Goal: Transaction & Acquisition: Purchase product/service

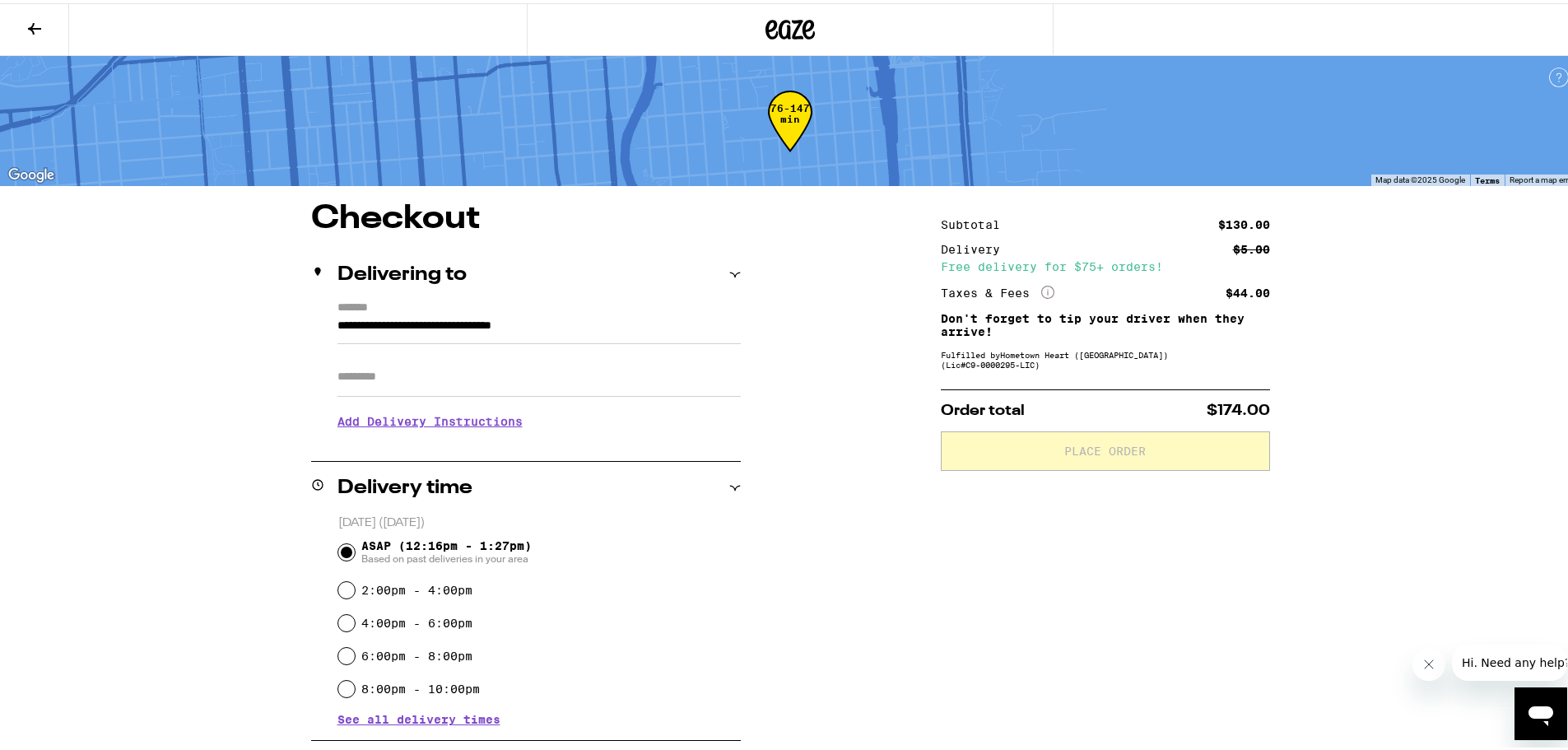
click at [30, 22] on icon at bounding box center [34, 25] width 20 height 20
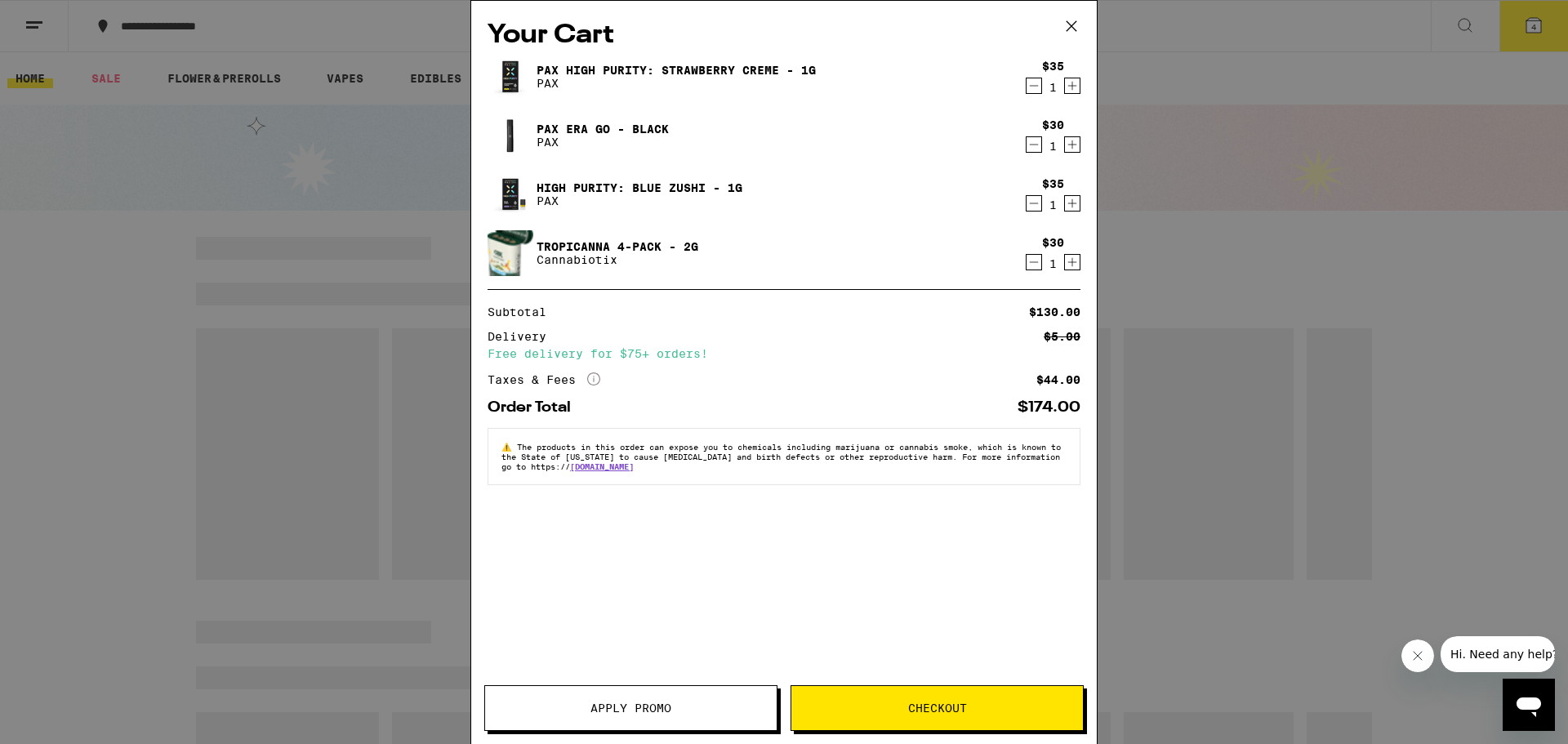
click at [1033, 262] on icon "Decrement" at bounding box center [1035, 262] width 9 height 0
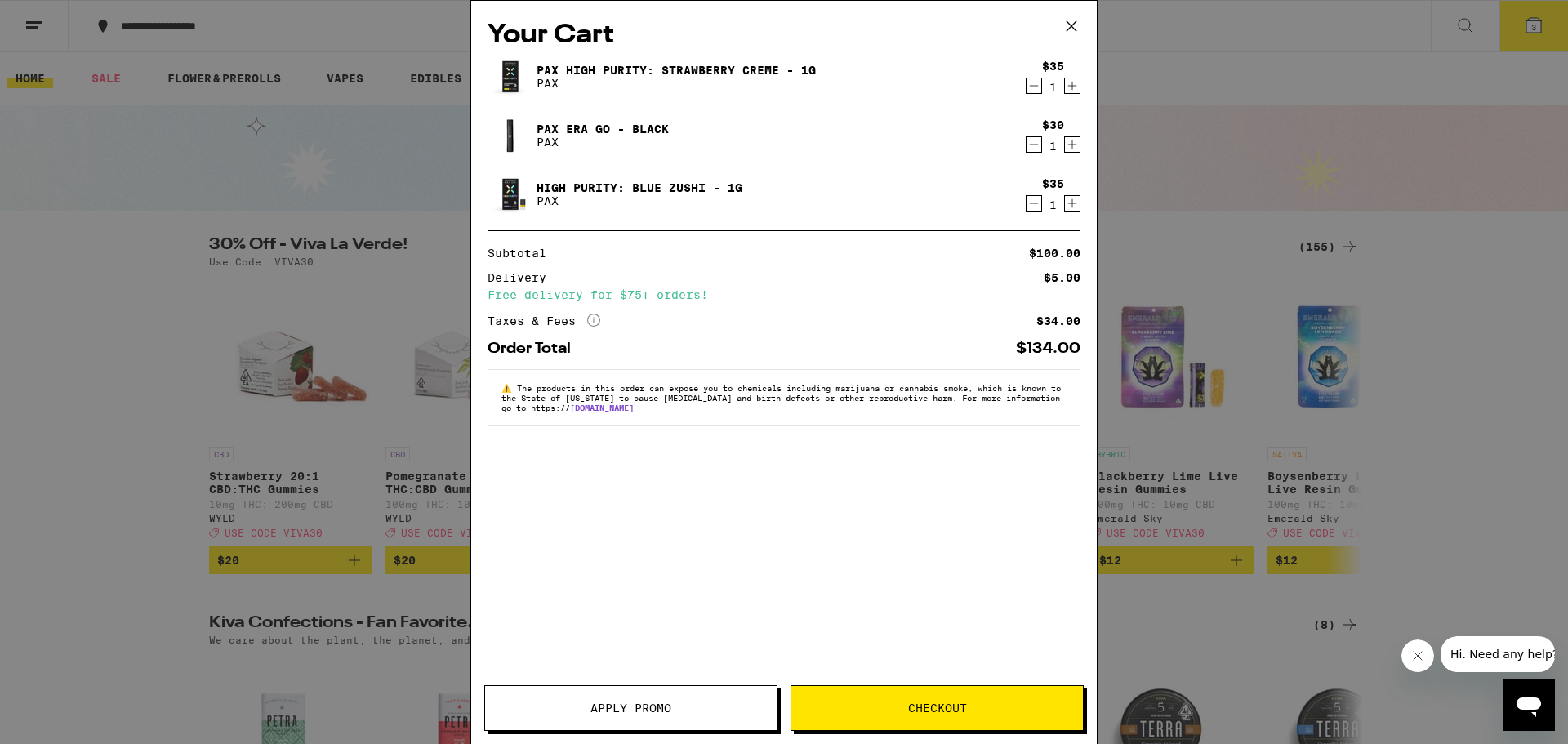
drag, startPoint x: 1067, startPoint y: 29, endPoint x: 404, endPoint y: 290, distance: 712.5
click at [1068, 28] on icon at bounding box center [1071, 26] width 24 height 24
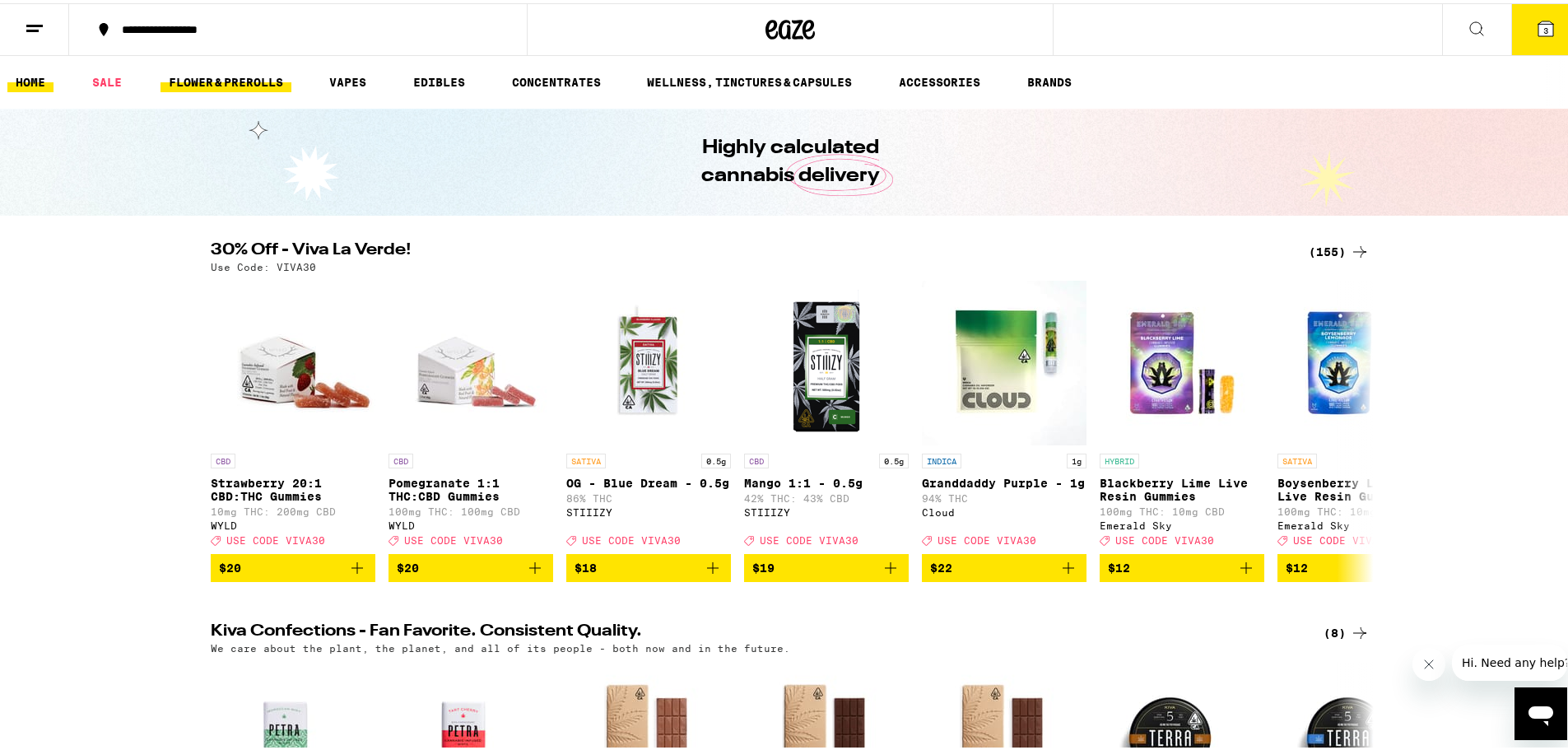
click at [218, 74] on link "FLOWER & PREROLLS" at bounding box center [226, 78] width 131 height 20
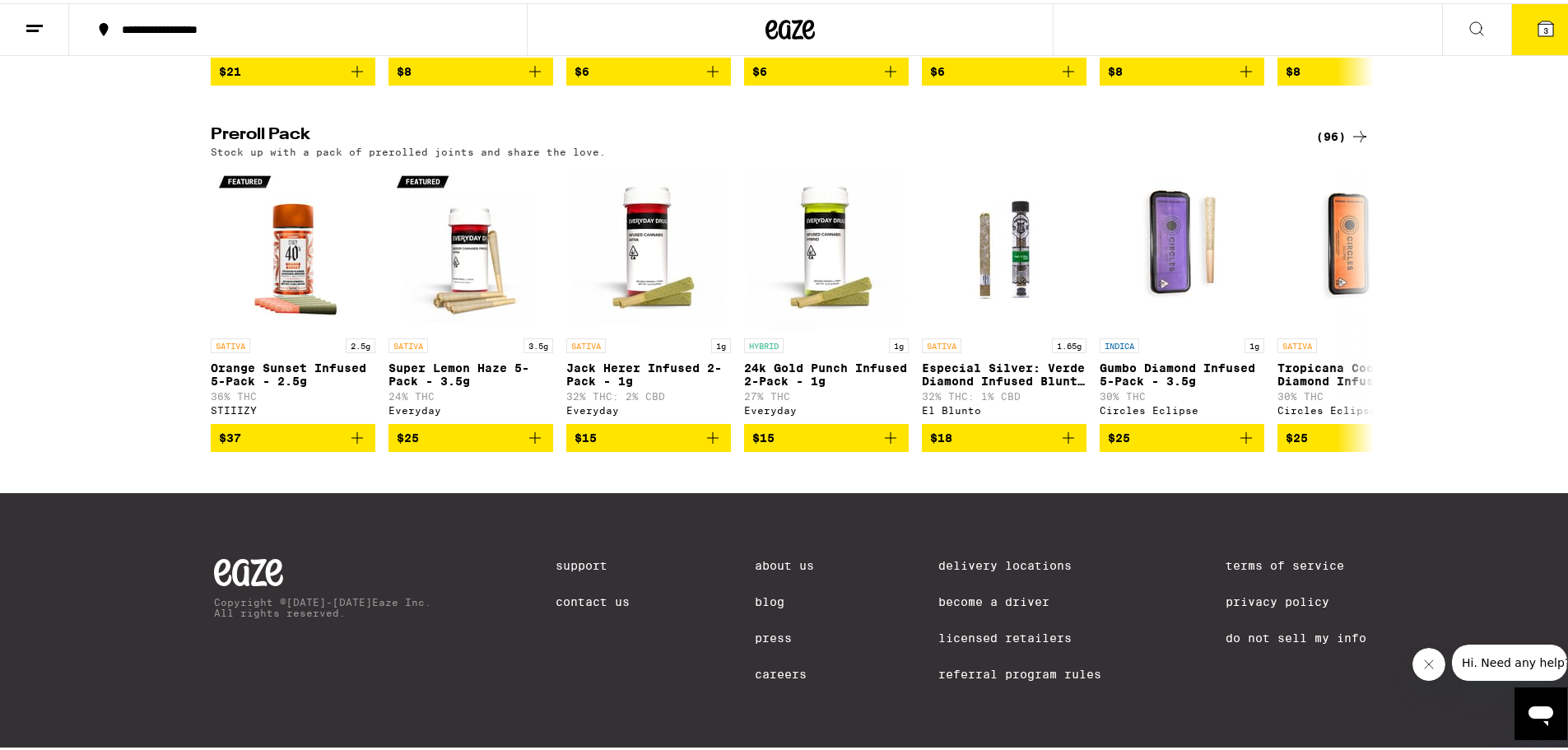
scroll to position [1235, 0]
click at [1350, 143] on icon at bounding box center [1359, 133] width 20 height 20
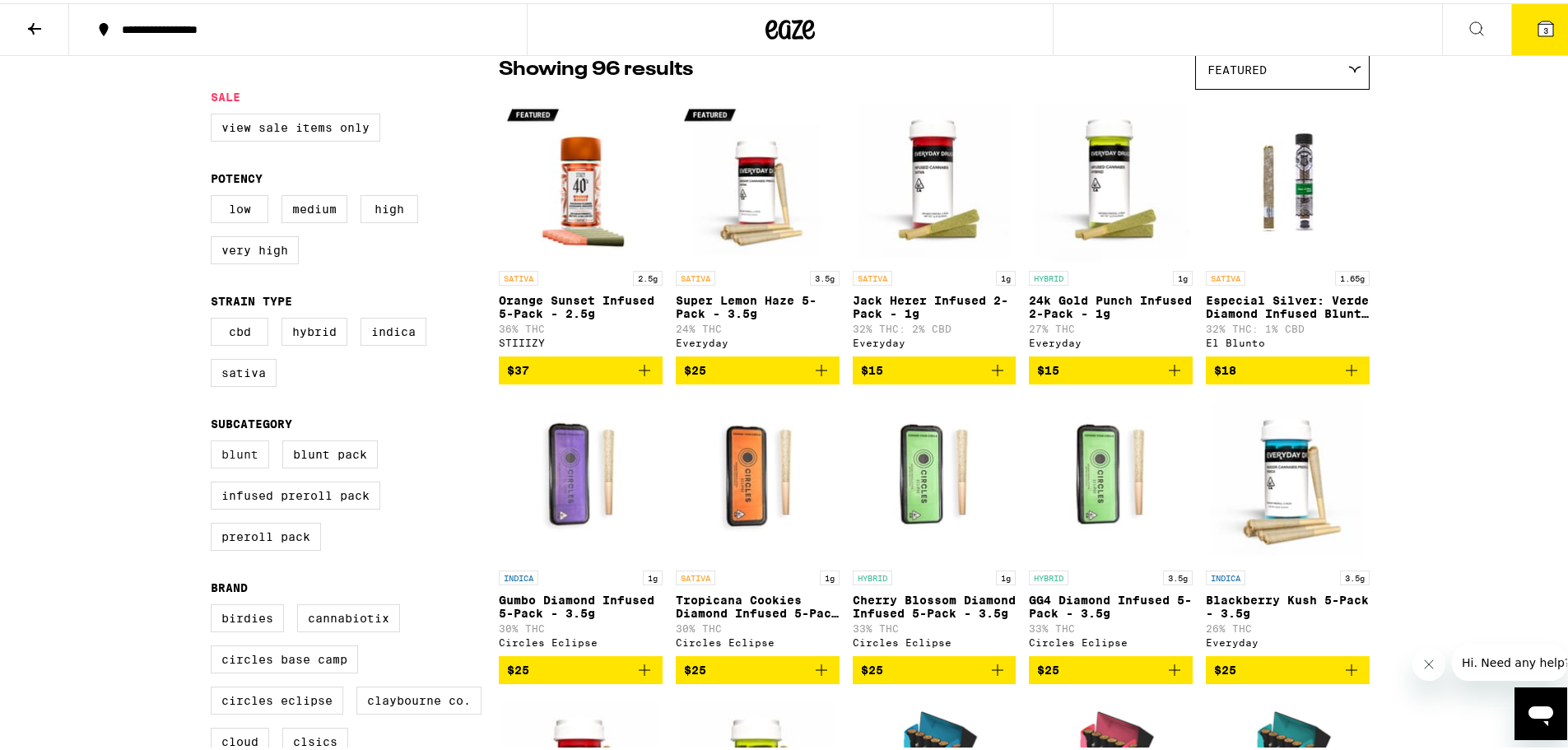
scroll to position [165, 0]
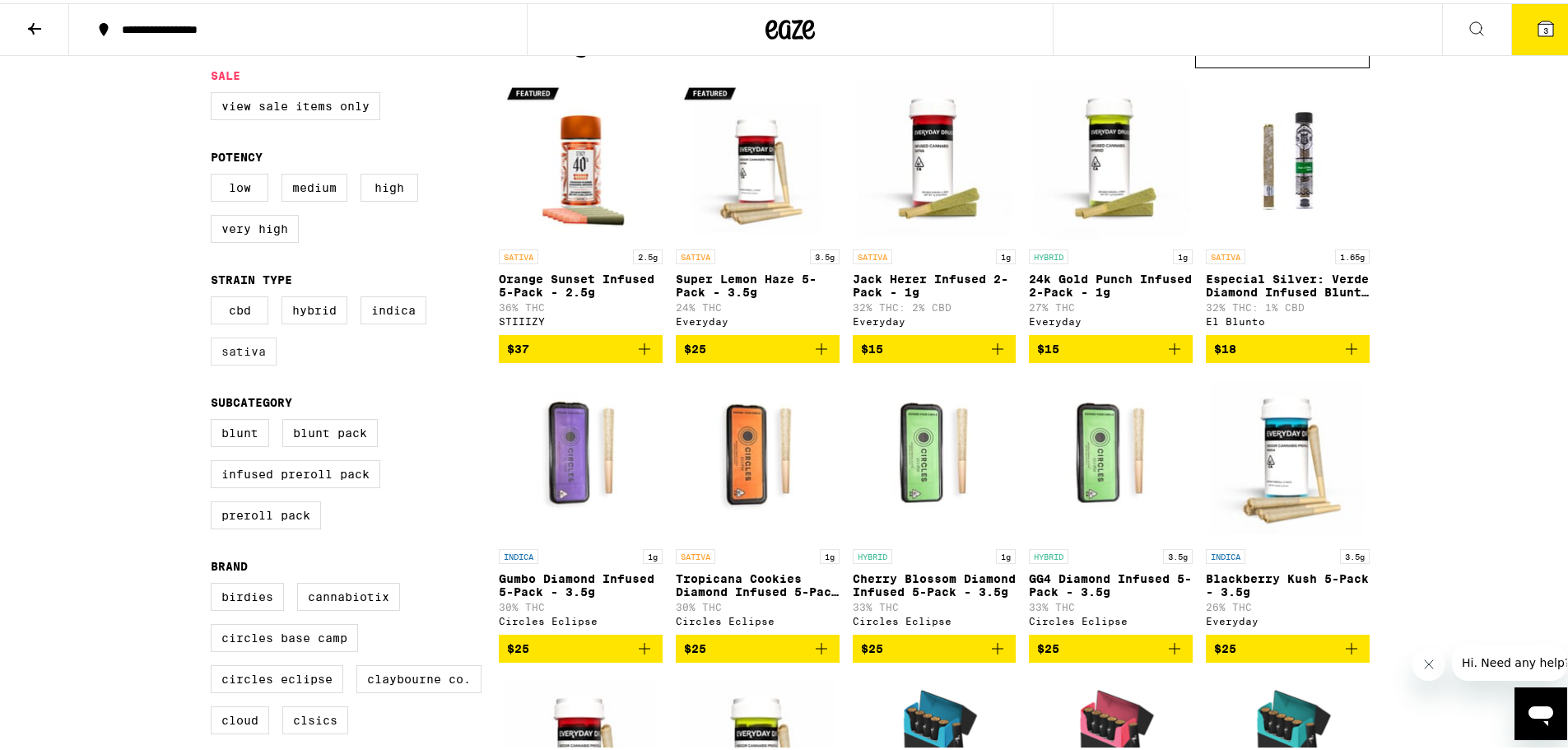
click at [237, 359] on label "Sativa" at bounding box center [244, 348] width 66 height 28
click at [215, 296] on input "Sativa" at bounding box center [214, 295] width 1 height 1
checkbox input "true"
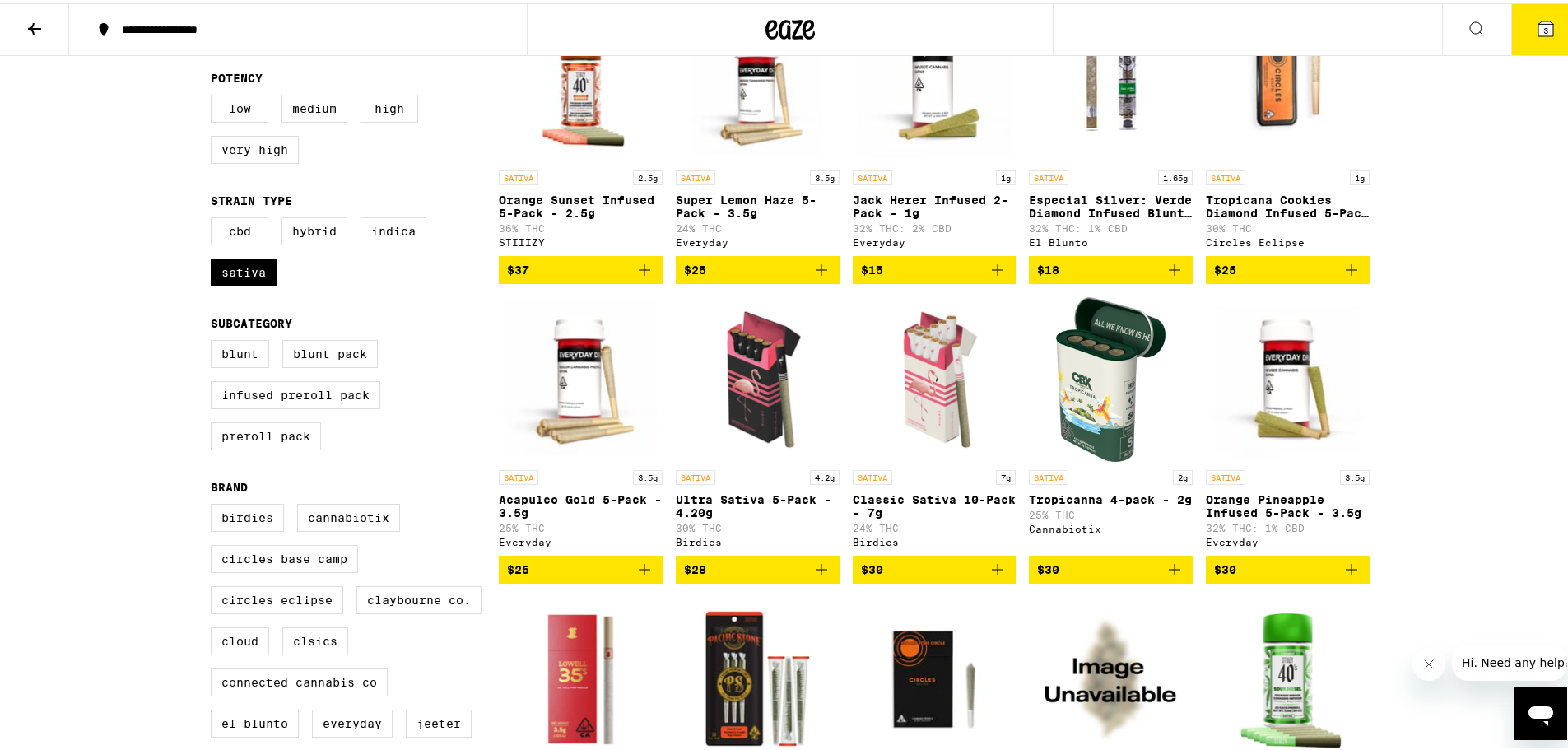
scroll to position [247, 0]
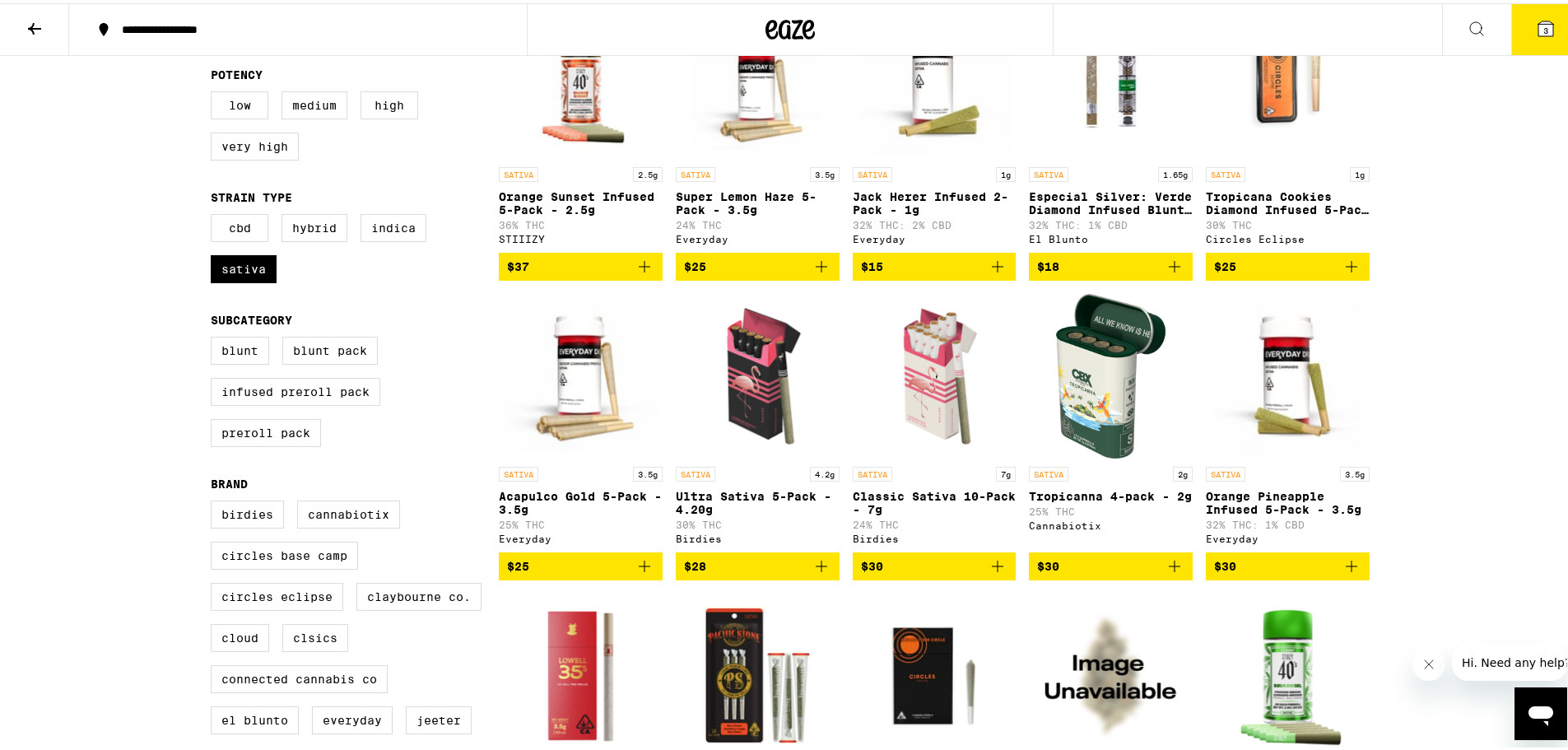
click at [927, 392] on img "Open page for Classic Sativa 10-Pack - 7g from Birdies" at bounding box center [935, 373] width 164 height 165
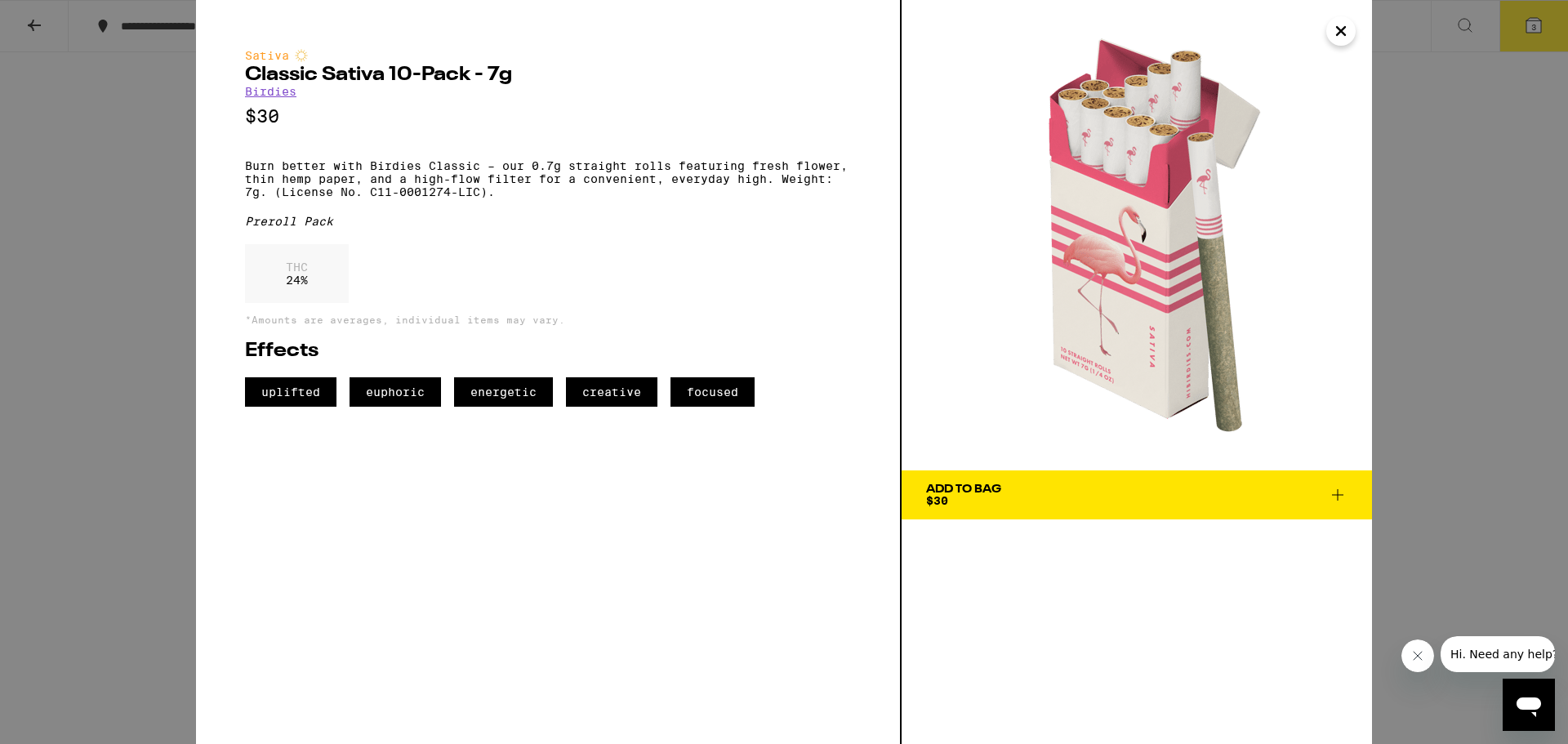
click at [1345, 29] on icon "Close" at bounding box center [1341, 31] width 8 height 8
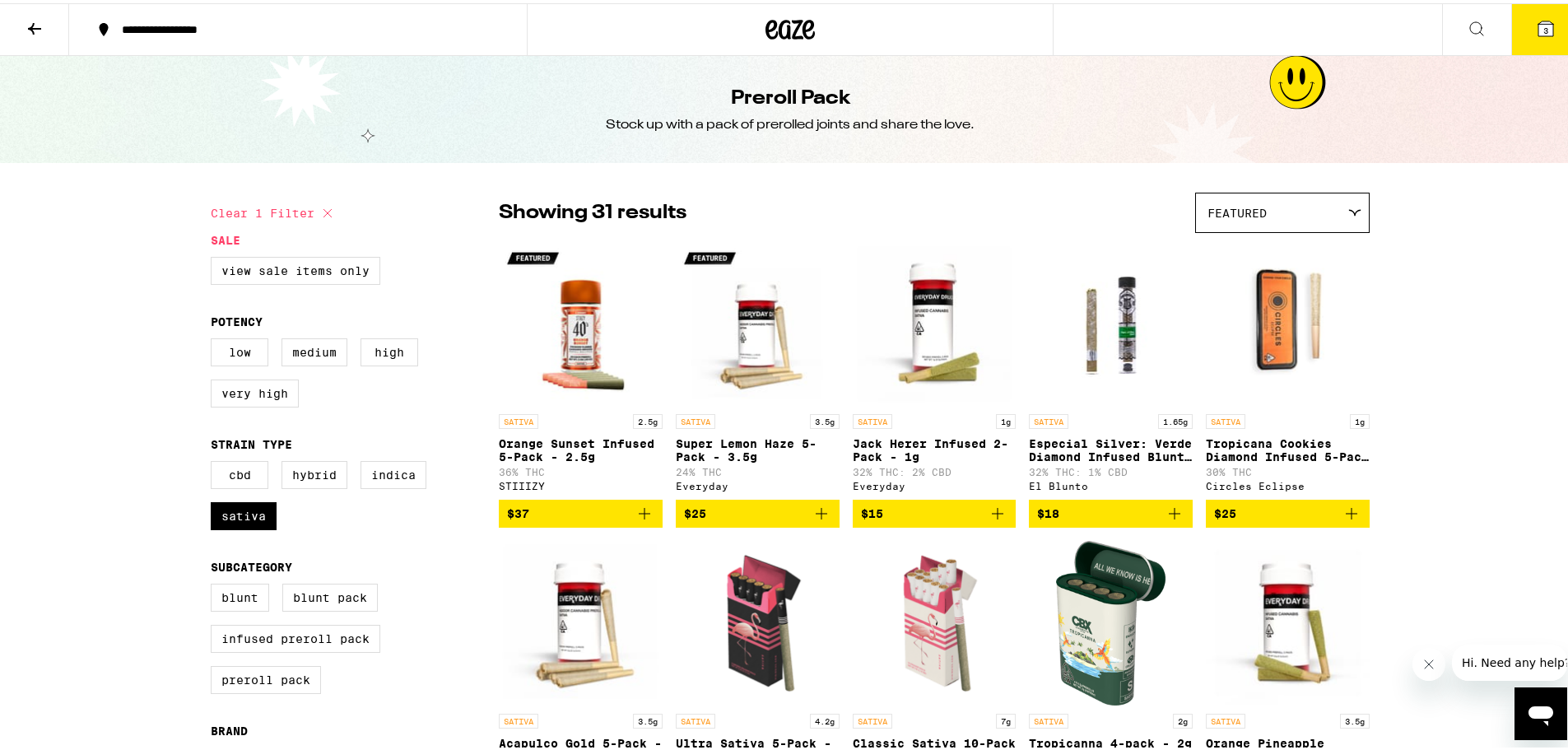
click at [1300, 214] on div "Featured" at bounding box center [1283, 209] width 173 height 39
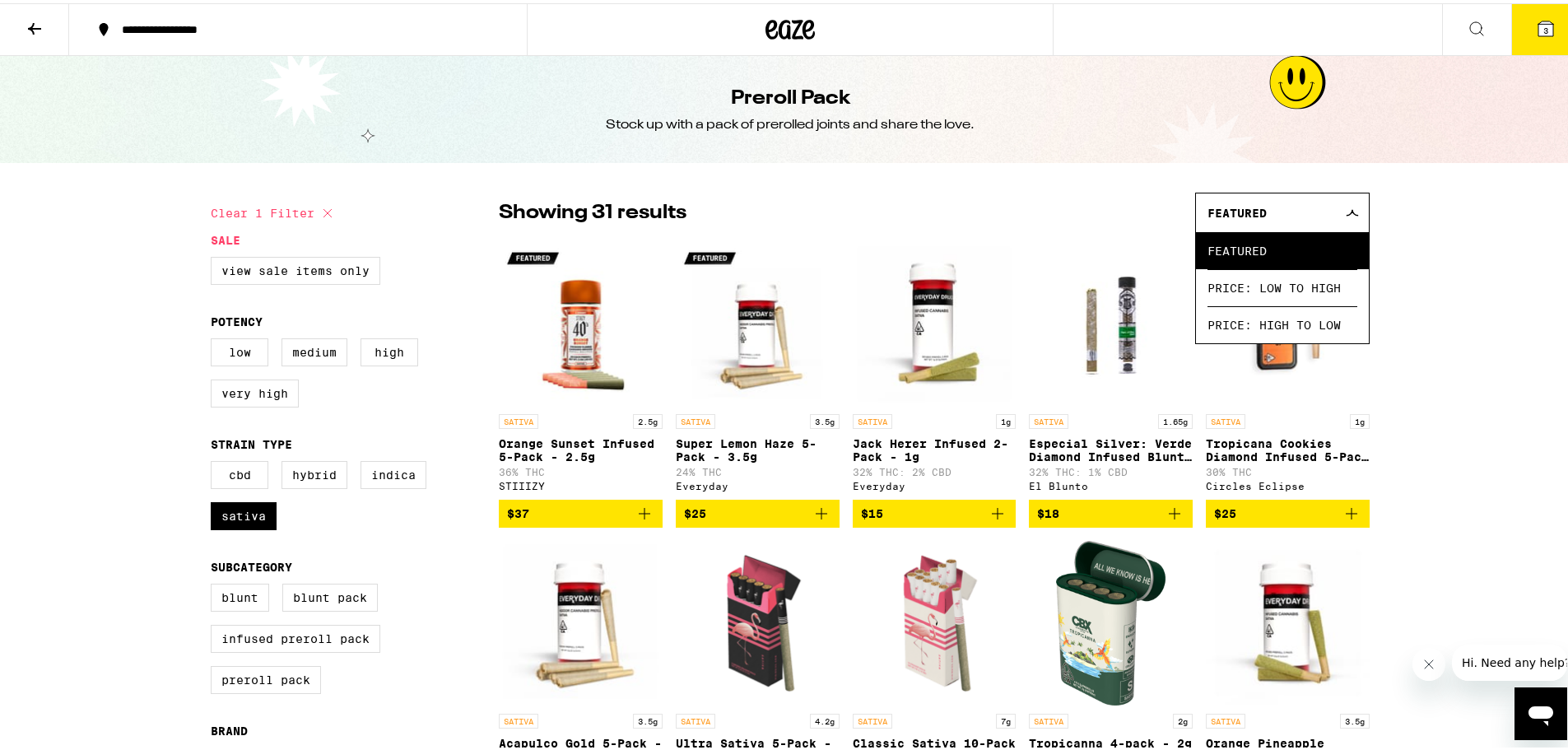
click at [1300, 214] on div "Featured" at bounding box center [1283, 209] width 173 height 39
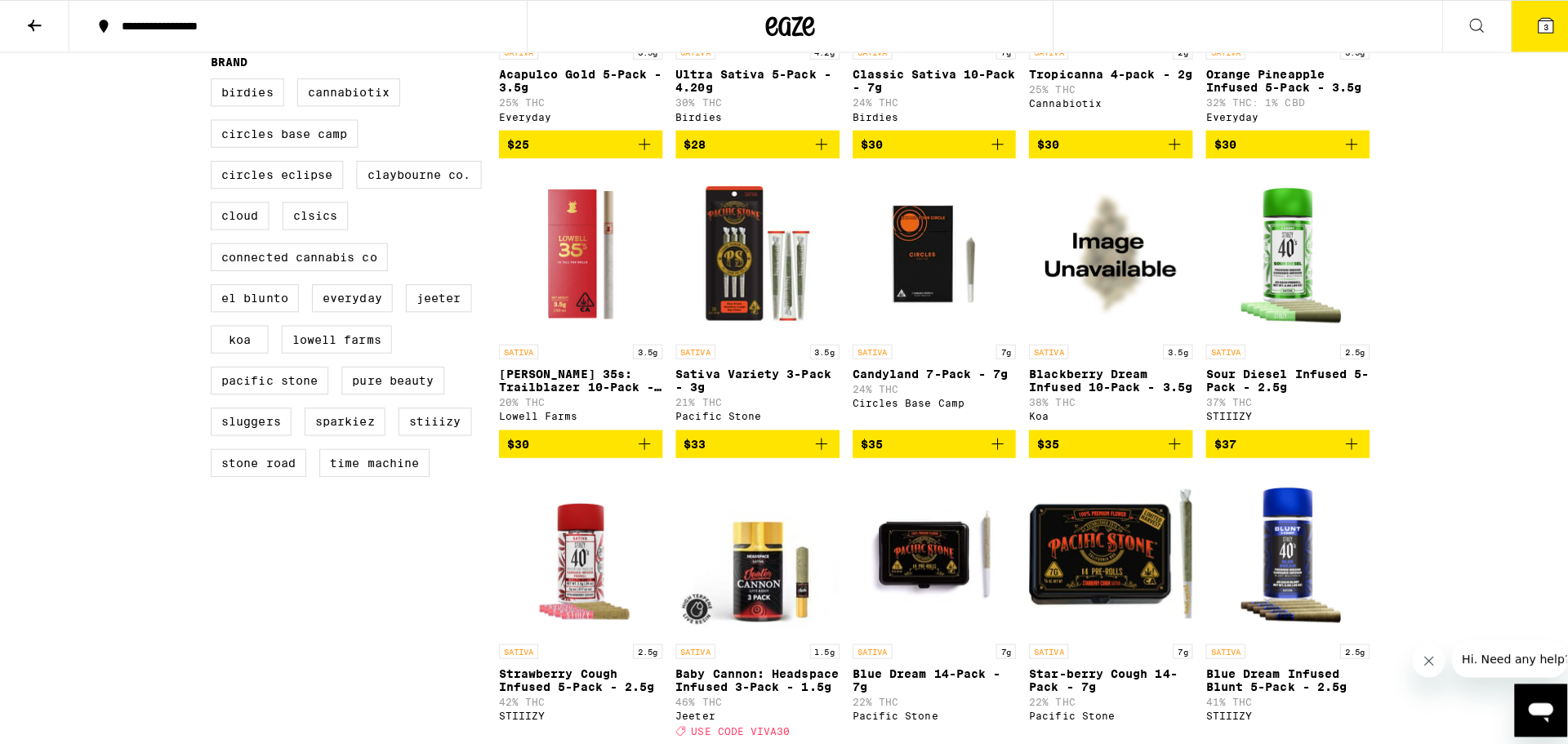
scroll to position [817, 0]
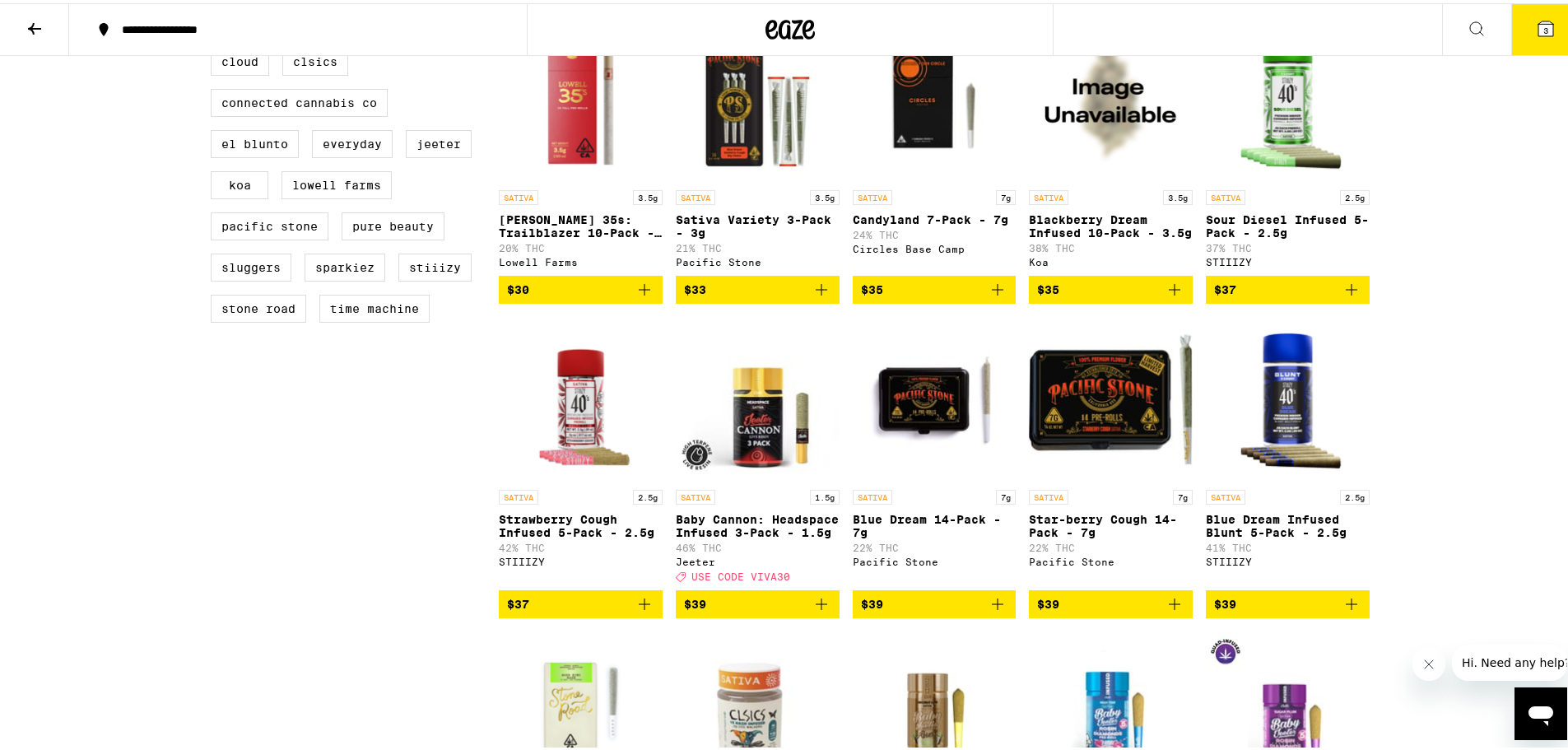
click at [562, 127] on img "Open page for Lowell 35s: Trailblazer 10-Pack - 3.5g from Lowell Farms" at bounding box center [581, 96] width 164 height 165
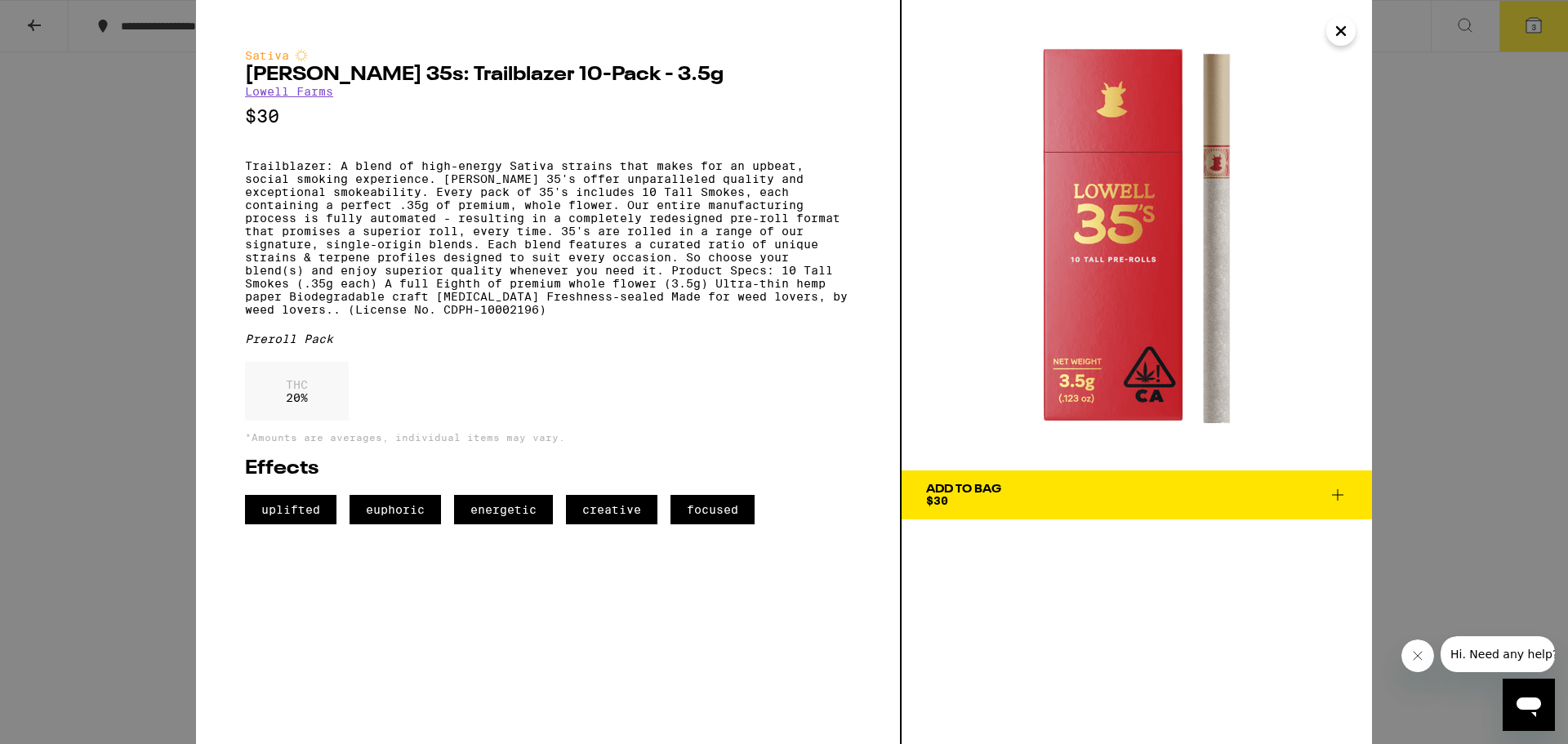
click at [1044, 493] on span "Add To Bag $30" at bounding box center [1137, 495] width 421 height 22
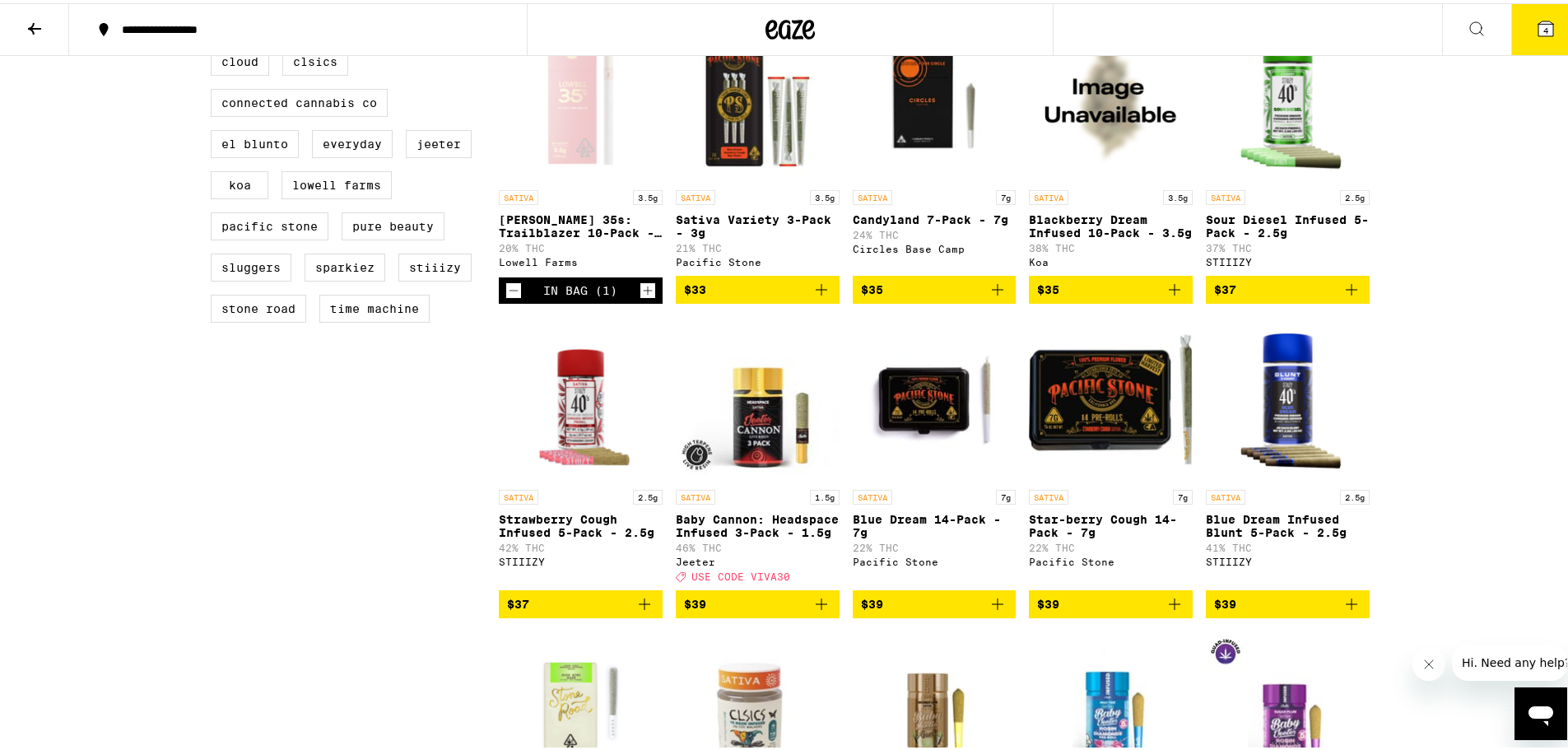
click at [1544, 26] on span "4" at bounding box center [1545, 27] width 5 height 9
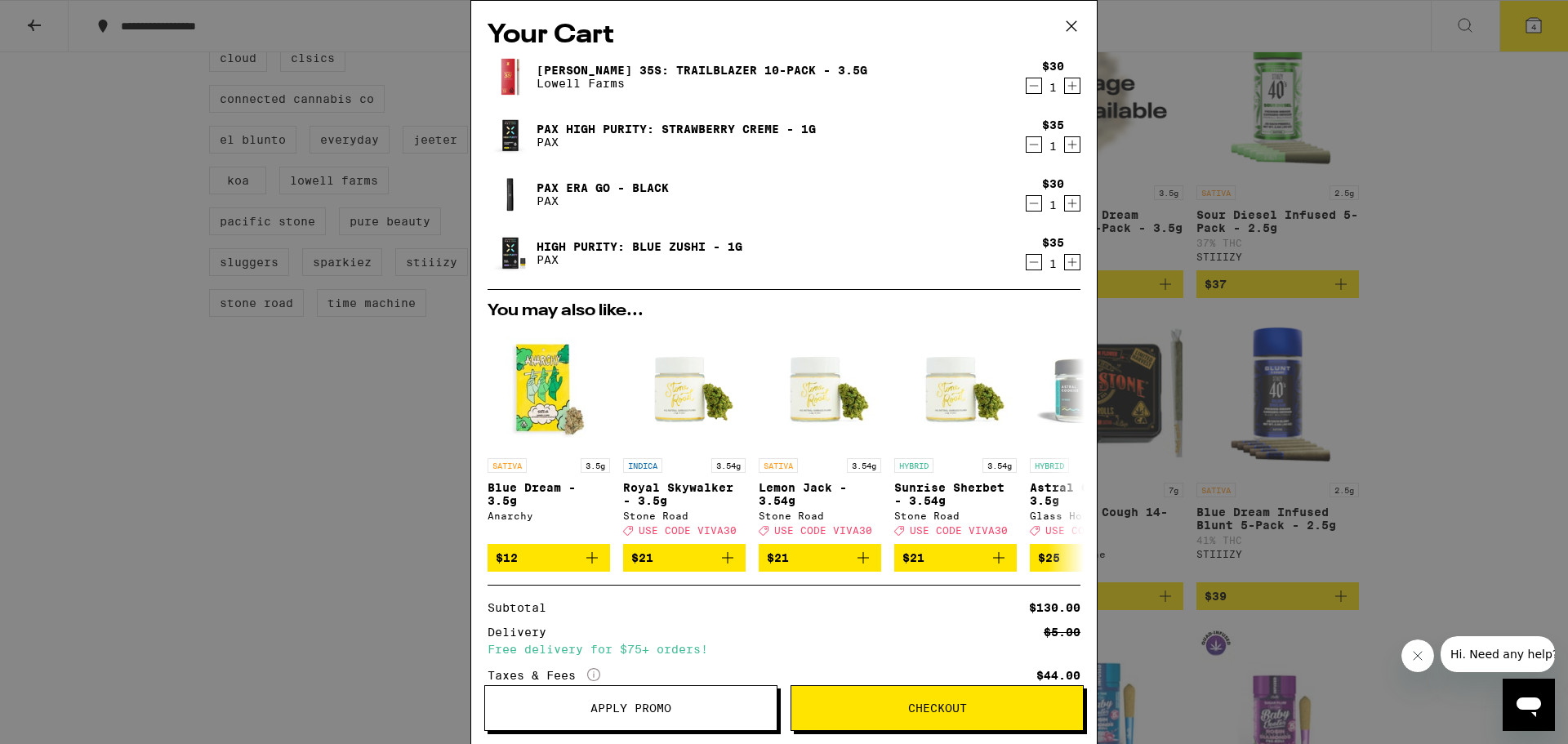
click at [935, 704] on span "Checkout" at bounding box center [938, 708] width 59 height 11
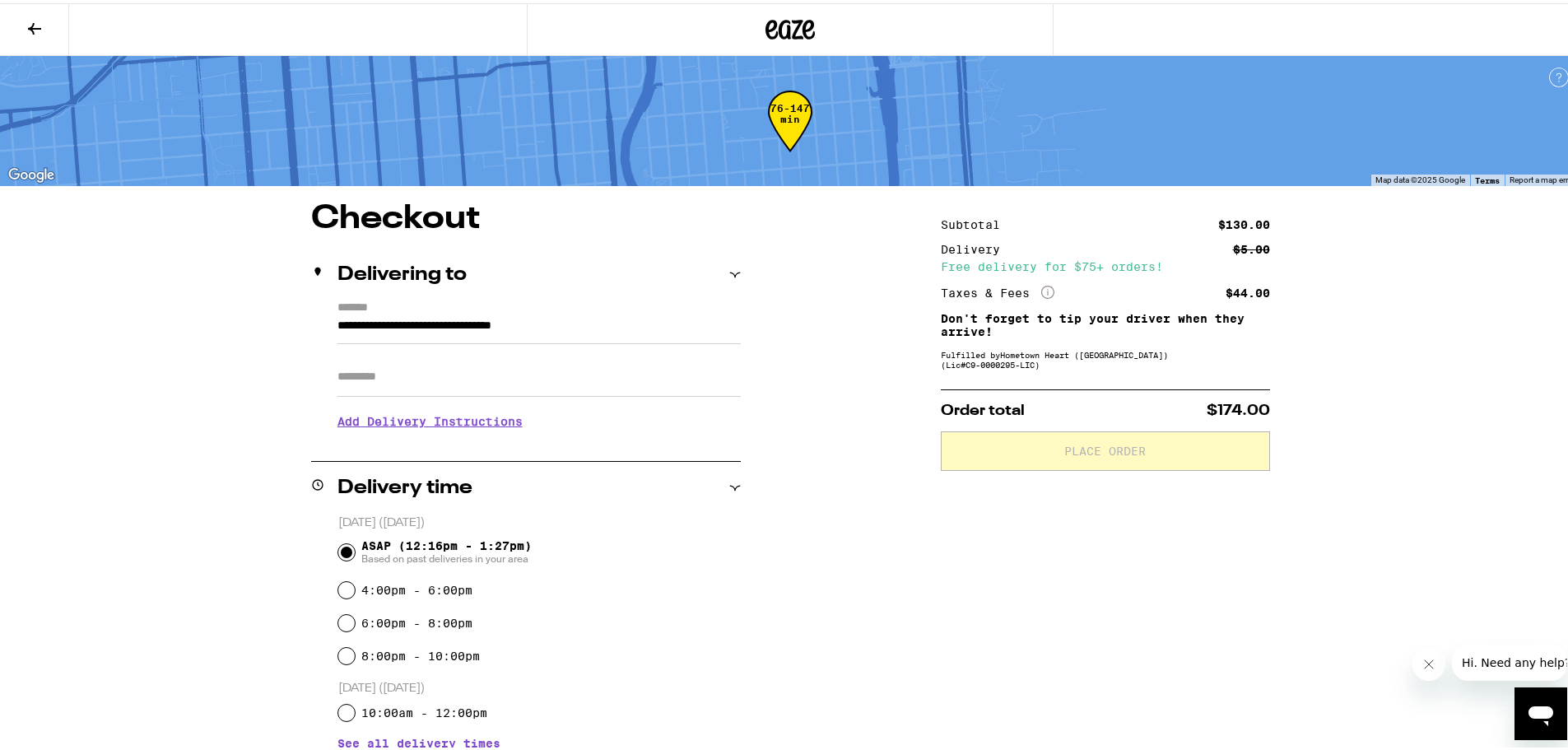
click at [424, 306] on label "*******" at bounding box center [539, 306] width 404 height 15
click at [424, 312] on input "**********" at bounding box center [539, 327] width 404 height 28
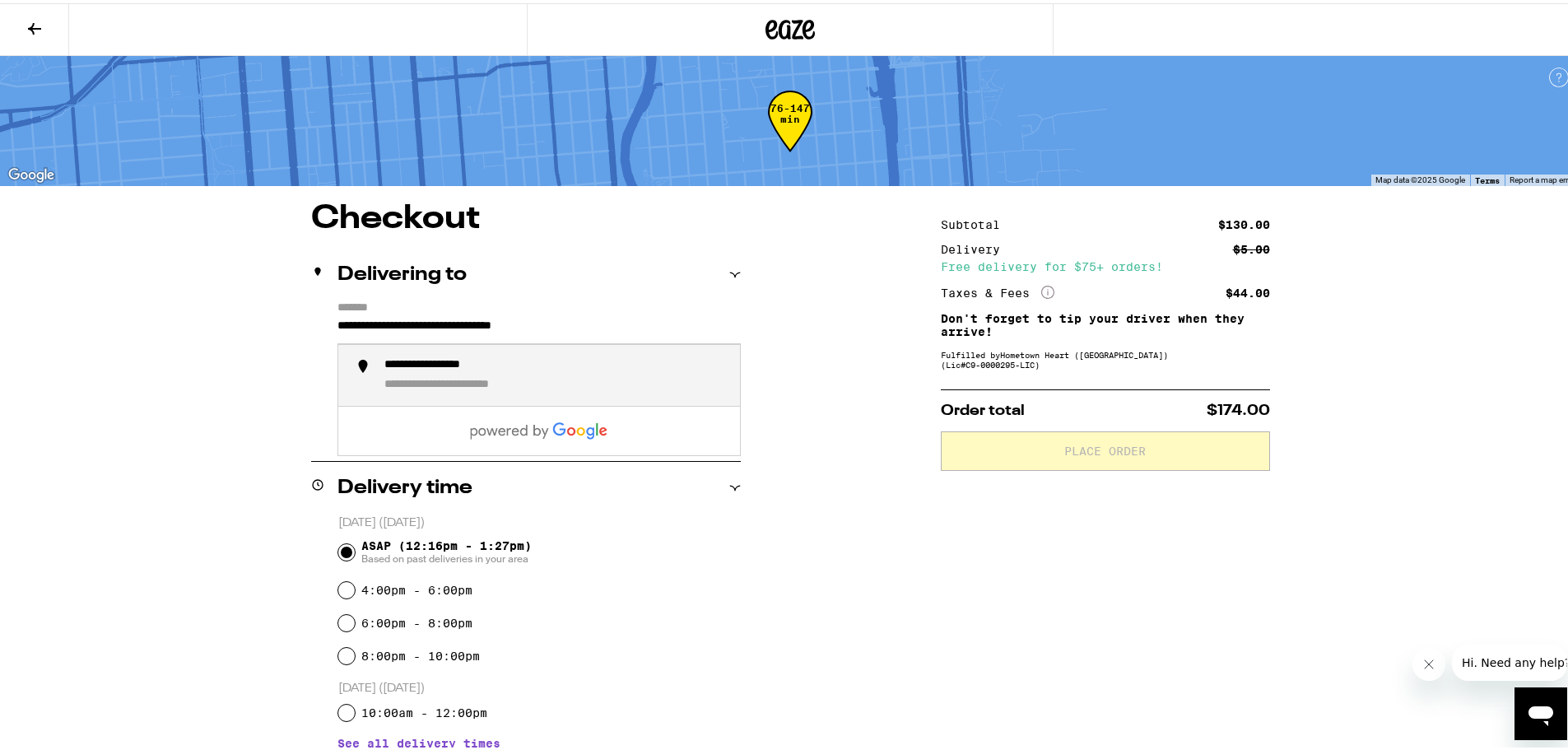
click at [429, 325] on input "**********" at bounding box center [539, 327] width 404 height 28
drag, startPoint x: 615, startPoint y: 320, endPoint x: 168, endPoint y: 249, distance: 452.6
click at [168, 249] on div "**********" at bounding box center [790, 622] width 1580 height 1245
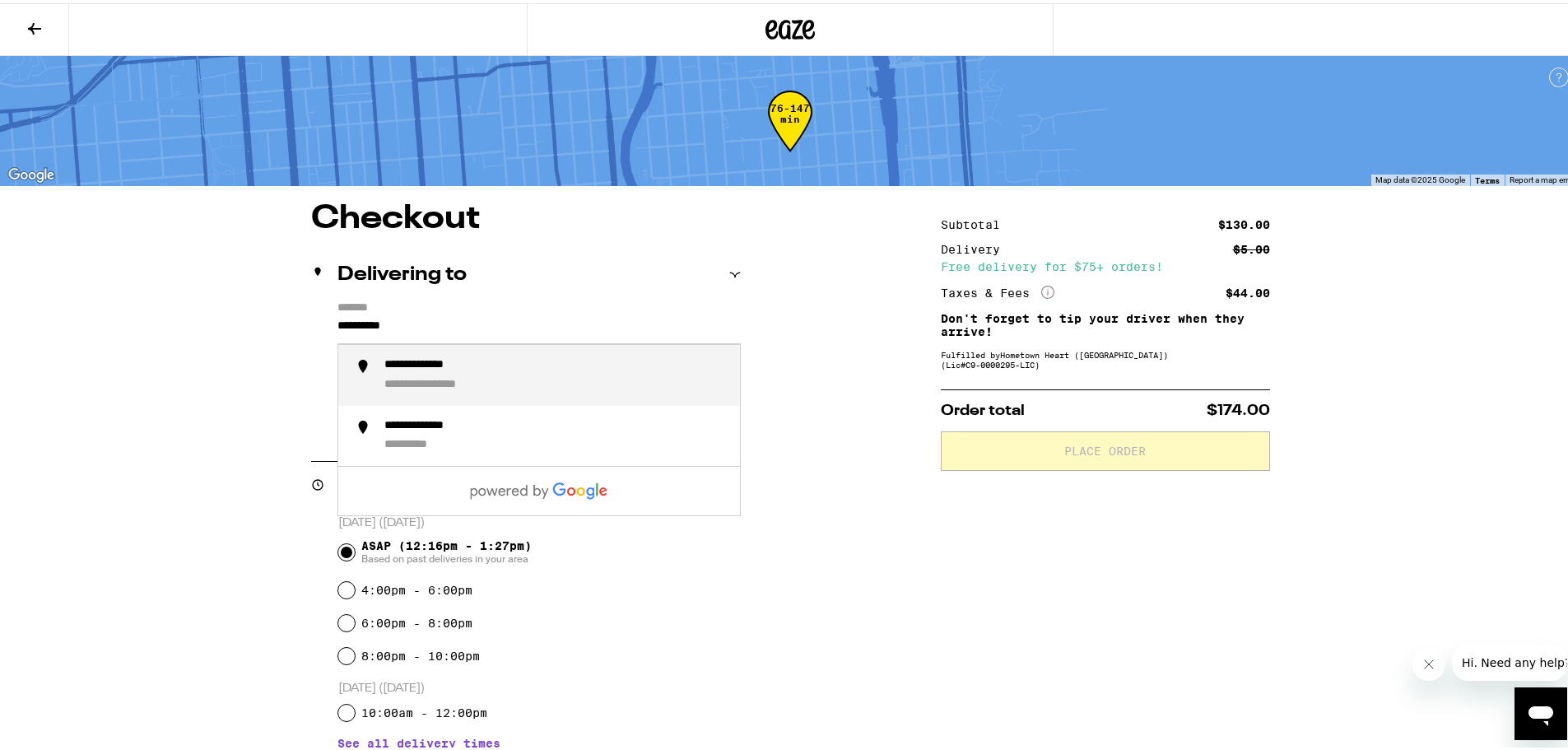
click at [354, 367] on li "**********" at bounding box center [538, 372] width 402 height 61
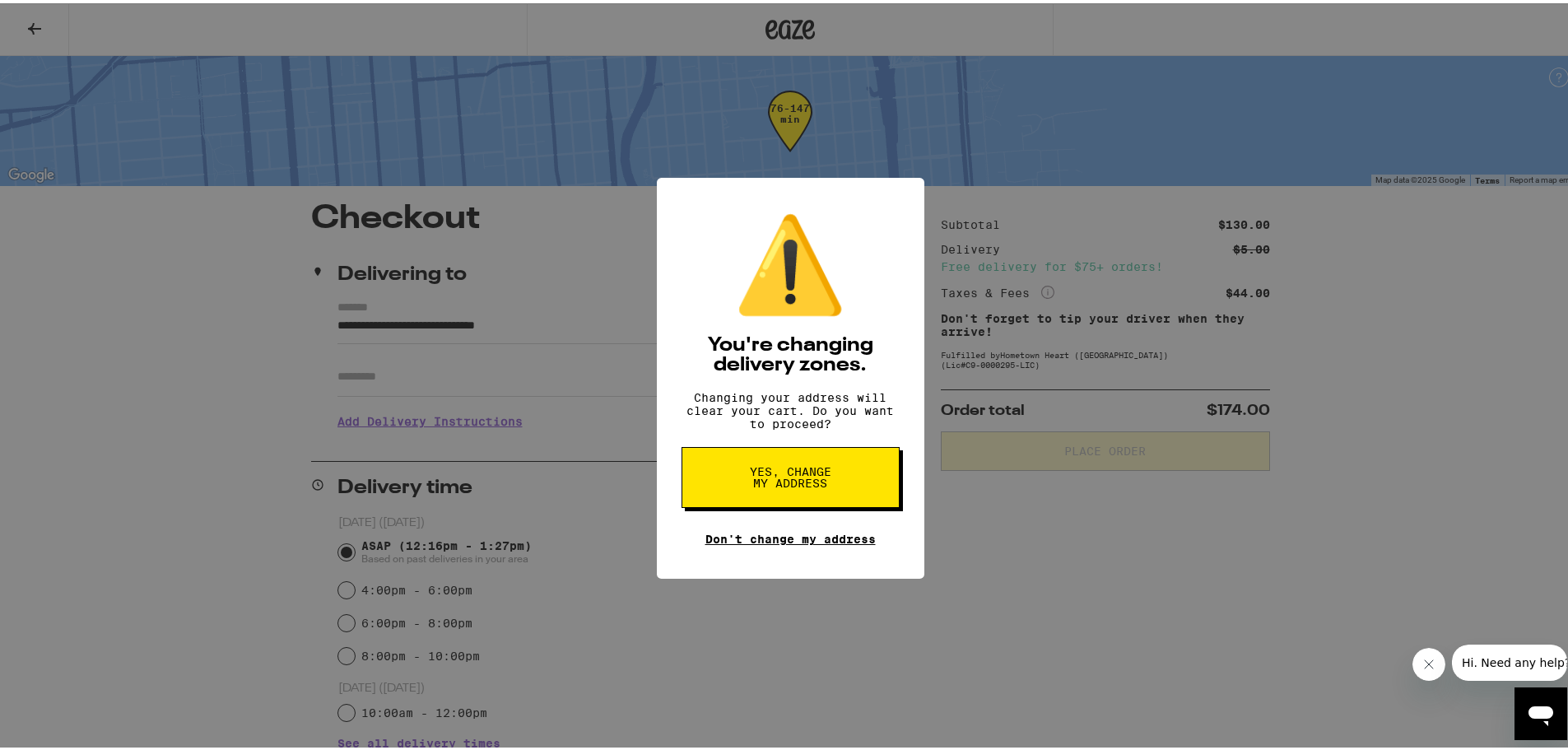
click at [778, 542] on link "Don't change my address" at bounding box center [791, 535] width 170 height 13
type input "**********"
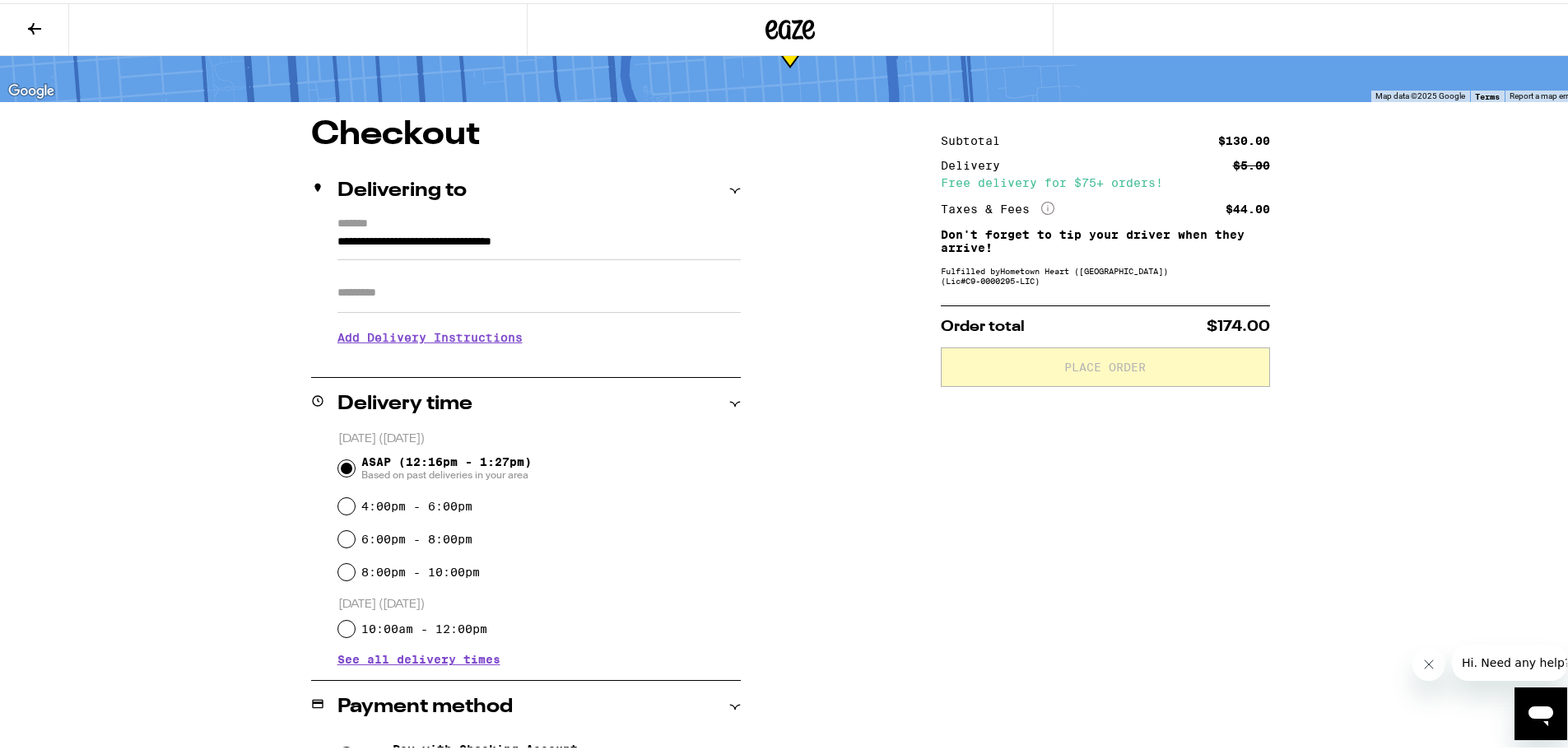
scroll to position [247, 0]
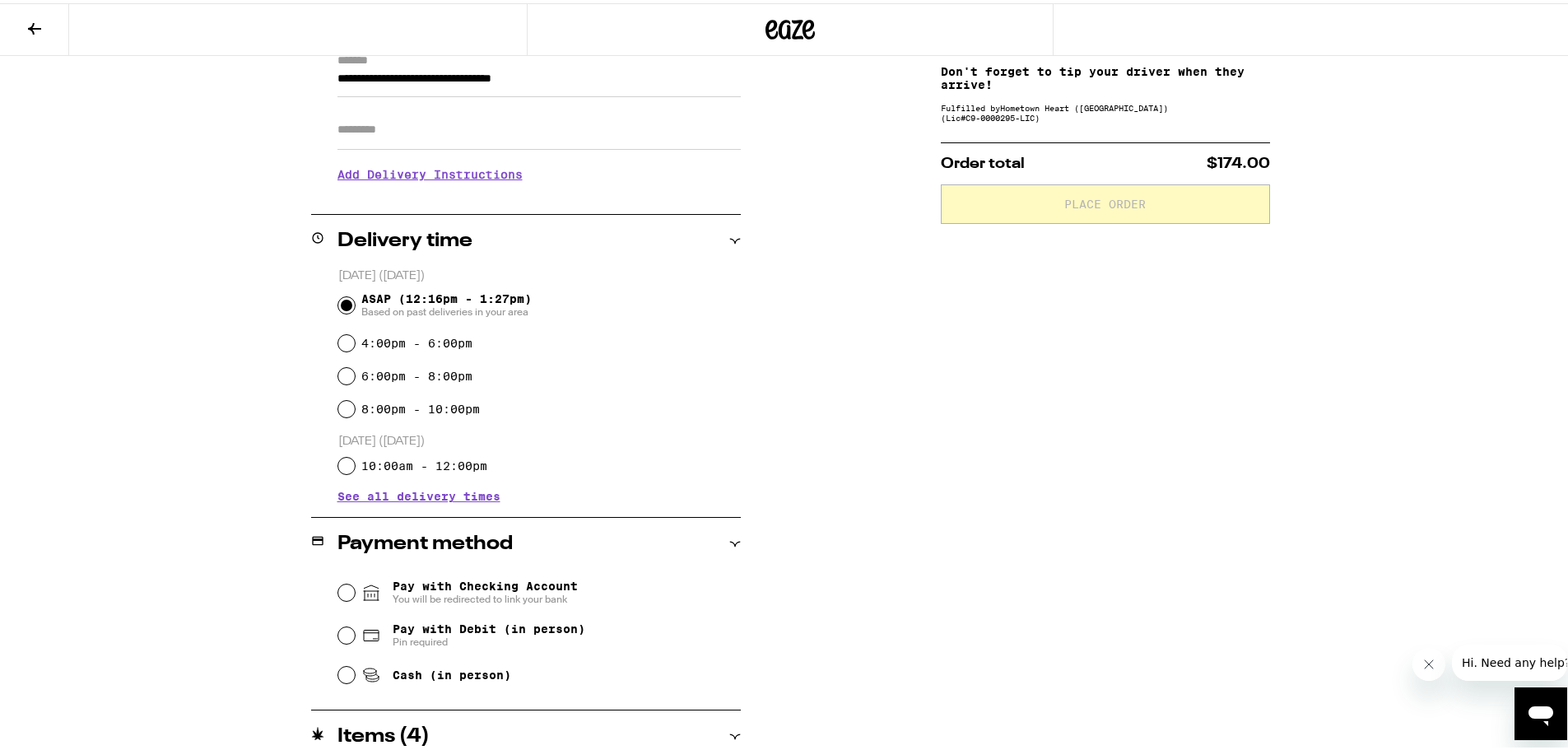
click at [407, 494] on span "See all delivery times" at bounding box center [419, 493] width 163 height 11
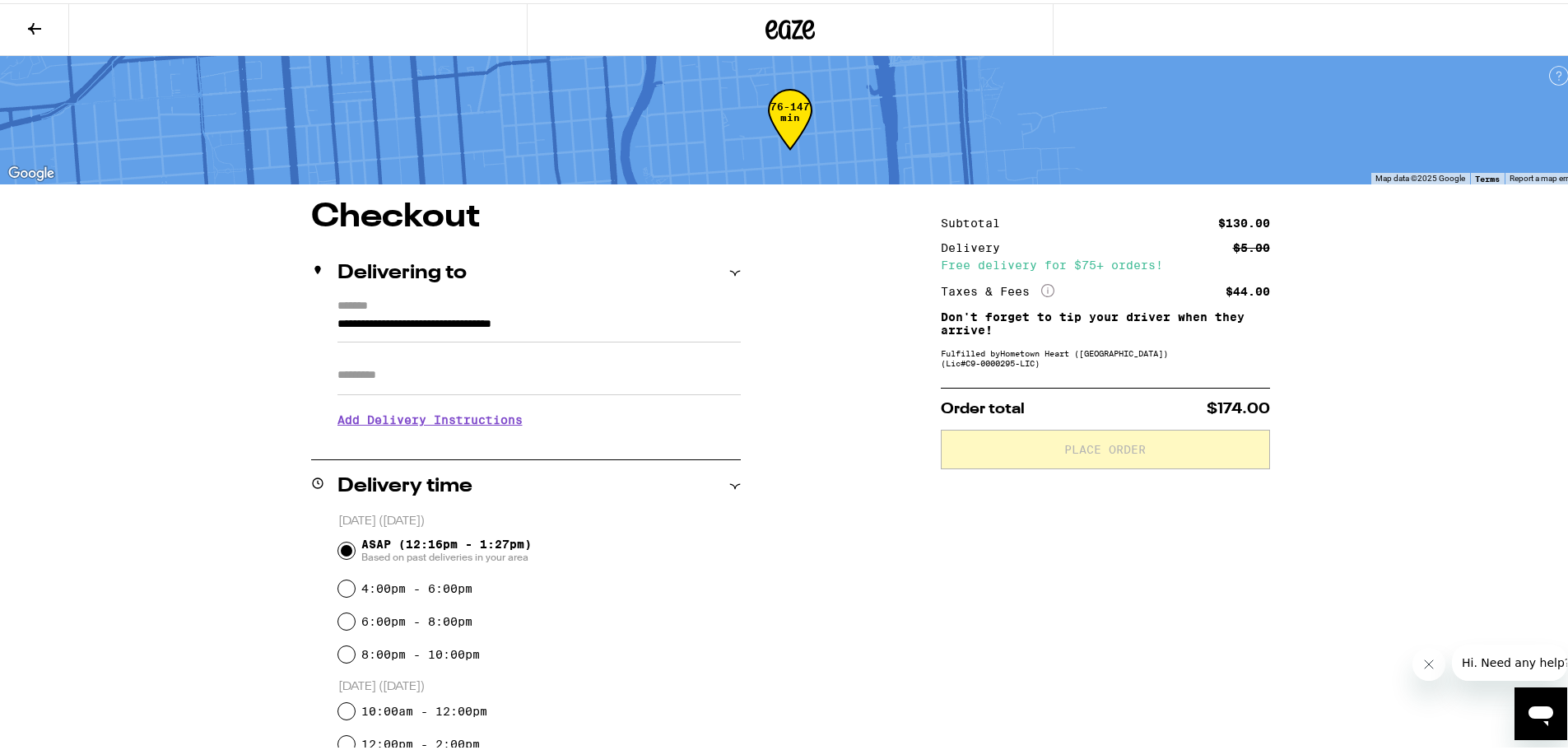
scroll to position [0, 0]
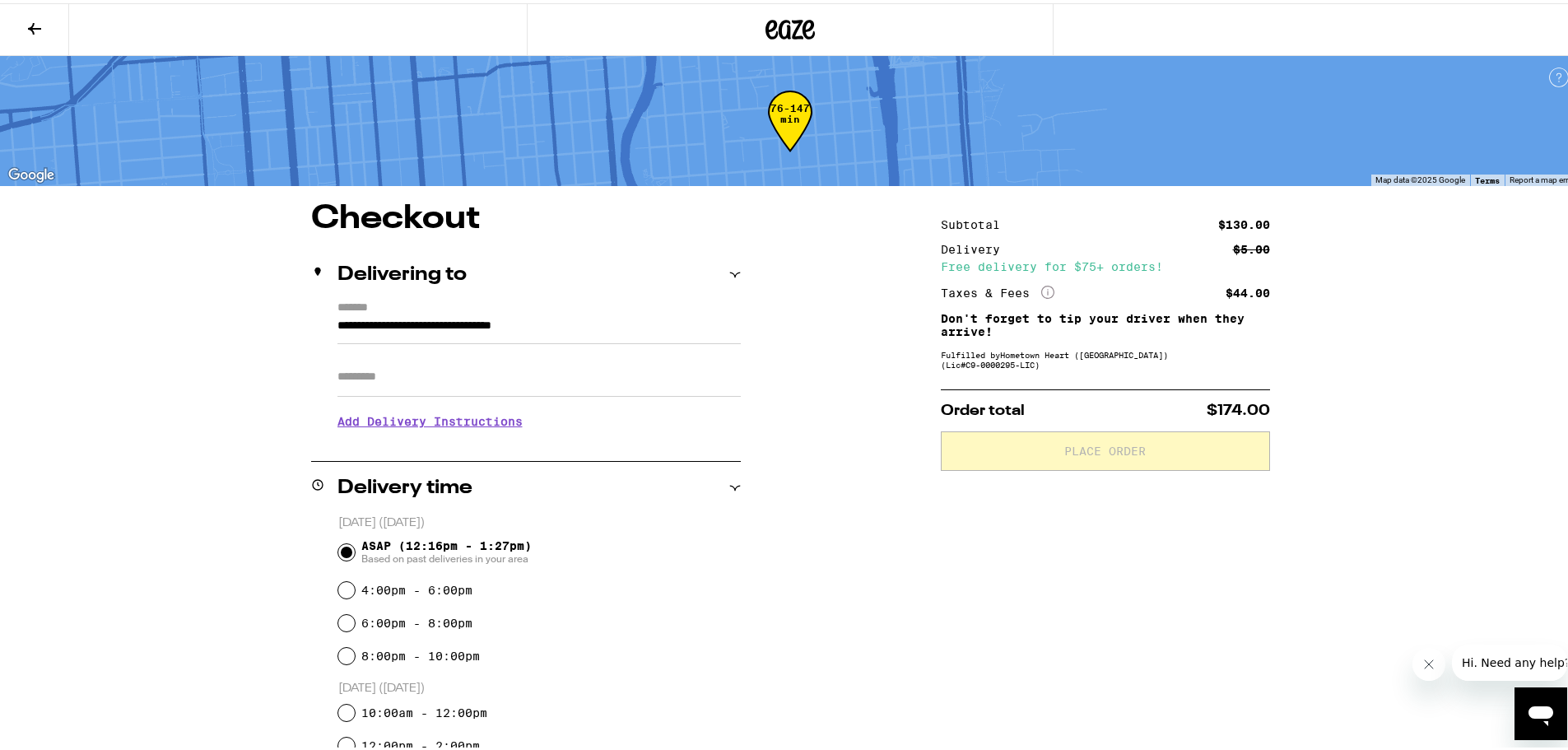
click at [406, 366] on input "Apt/Suite" at bounding box center [539, 374] width 404 height 40
click at [376, 379] on input "Apt/Suite" at bounding box center [539, 374] width 404 height 40
click at [362, 550] on span "ASAP (12:16pm - 1:27pm) Based on past deliveries in your area" at bounding box center [446, 549] width 170 height 26
click at [355, 550] on input "ASAP (12:16pm - 1:27pm) Based on past deliveries in your area" at bounding box center [345, 549] width 16 height 16
click at [338, 597] on div "4:00pm - 6:00pm" at bounding box center [539, 586] width 403 height 33
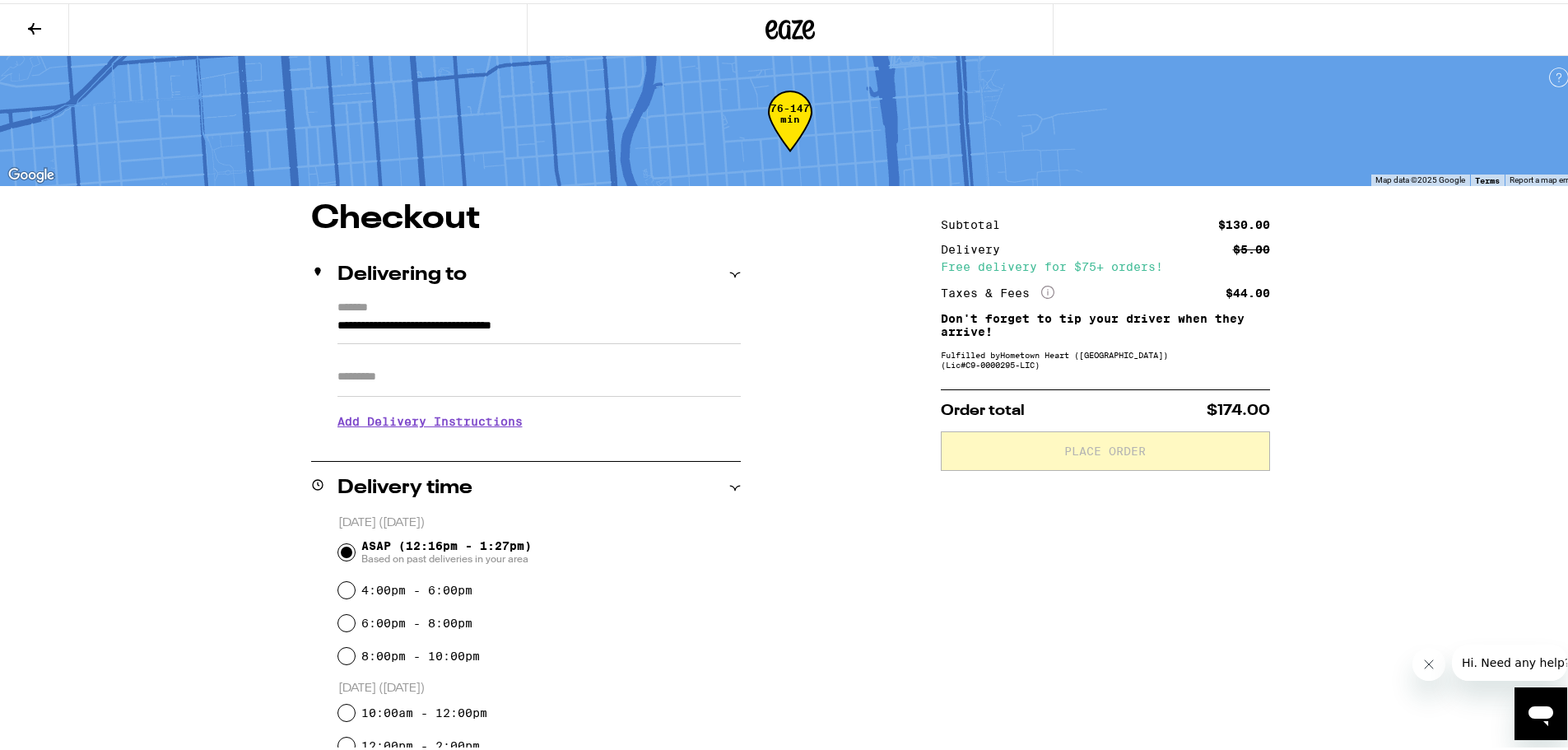
click at [338, 569] on div "ASAP (12:16pm - 1:27pm) Based on past deliveries in your area" at bounding box center [539, 549] width 403 height 42
click at [338, 588] on input "4:00pm - 6:00pm" at bounding box center [345, 586] width 16 height 16
radio input "true"
click at [338, 549] on input "ASAP (12:16pm - 1:27pm) Based on past deliveries in your area" at bounding box center [345, 549] width 16 height 16
radio input "true"
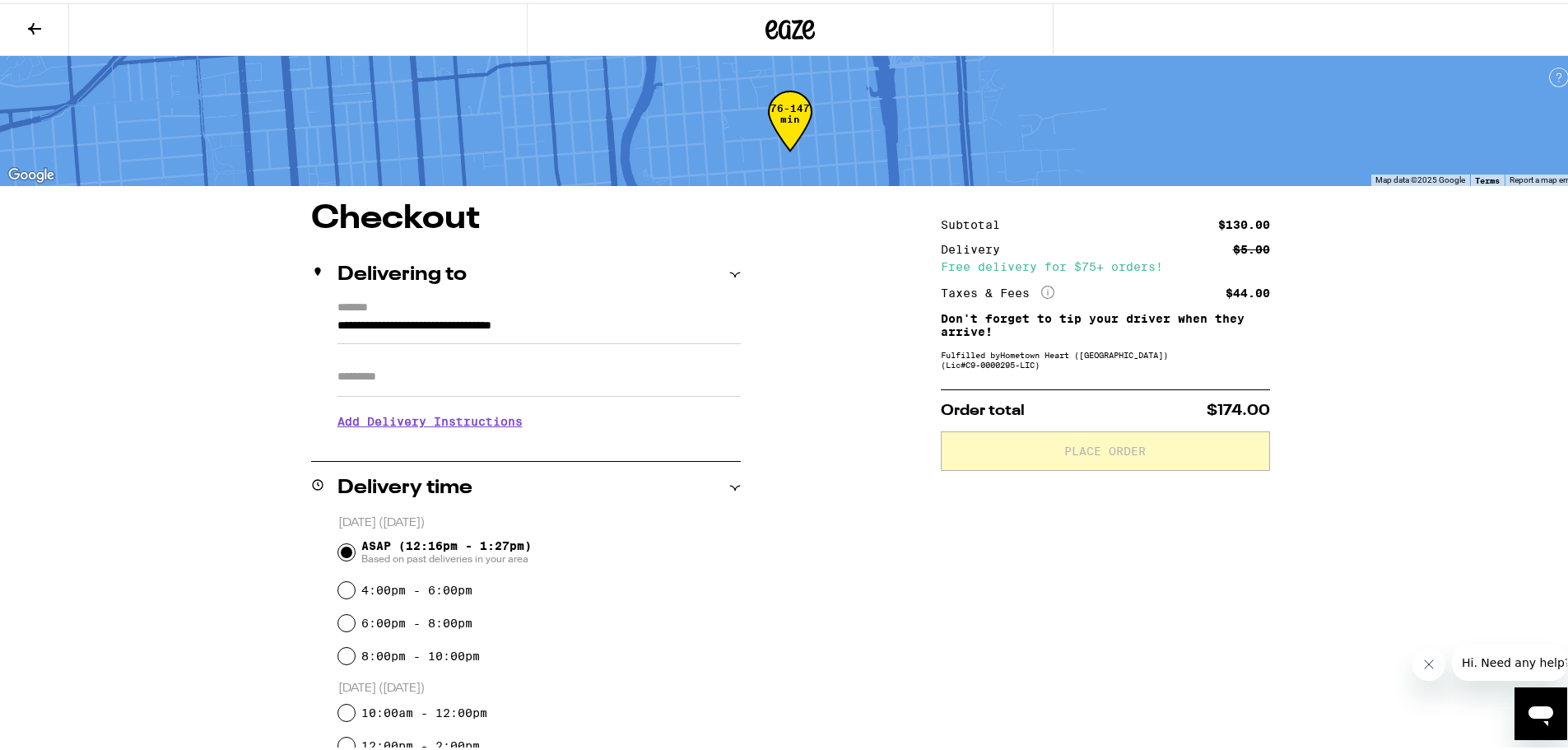
click at [363, 370] on input "Apt/Suite" at bounding box center [539, 374] width 404 height 40
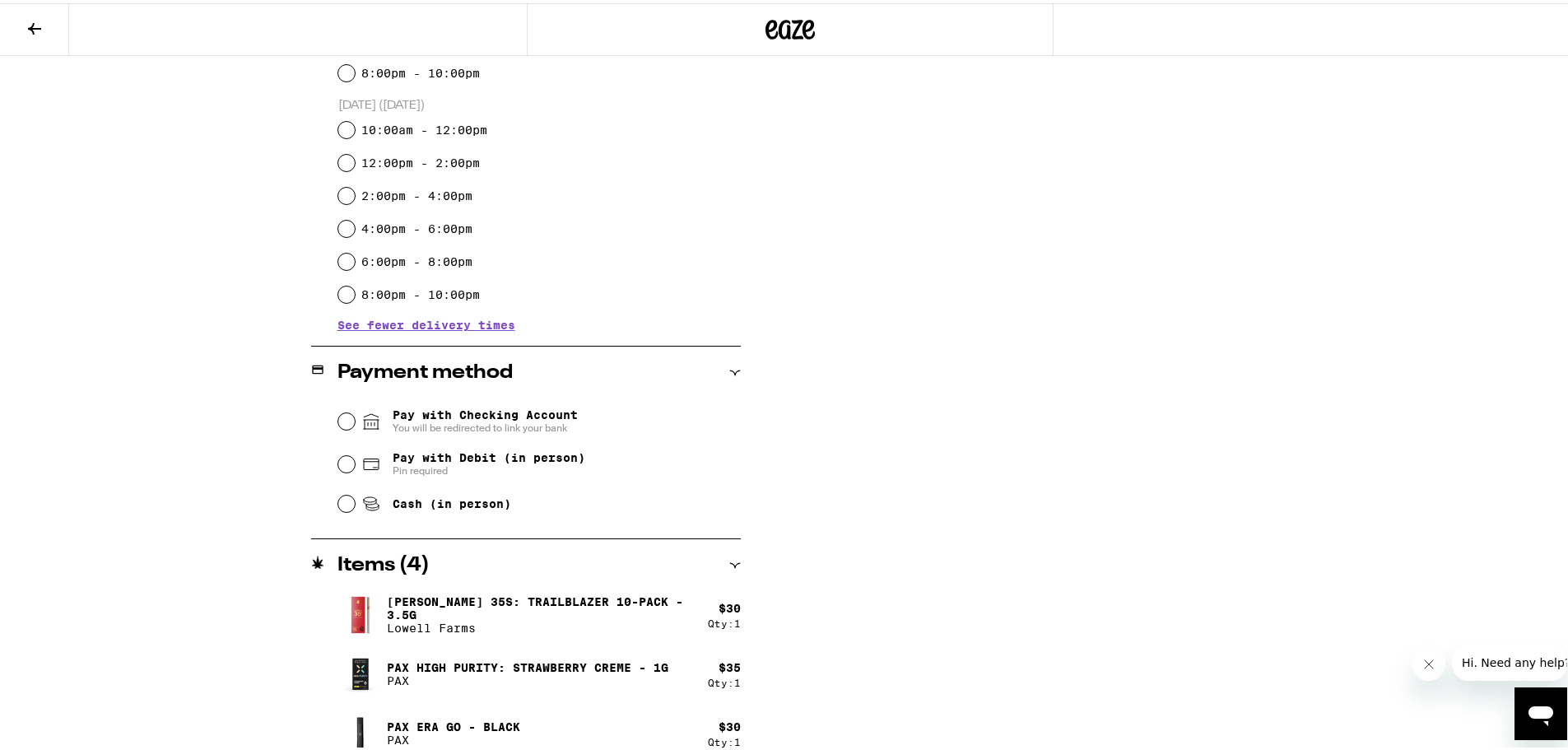
scroll to position [660, 0]
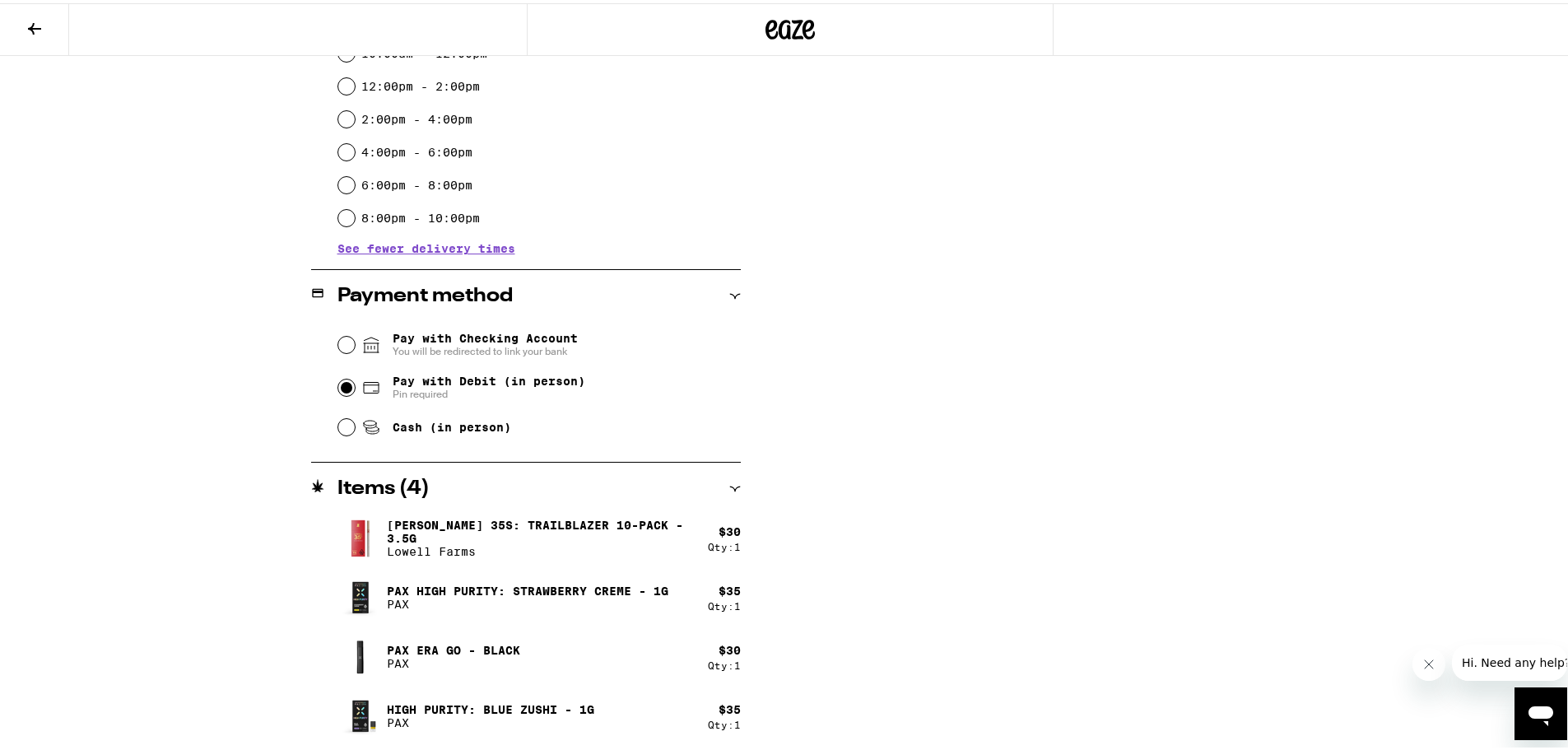
click at [338, 391] on input "Pay with Debit (in person) Pin required" at bounding box center [345, 384] width 16 height 16
radio input "true"
click at [470, 384] on span "Pay with Debit (in person)" at bounding box center [488, 377] width 193 height 13
click at [355, 384] on input "Pay with Debit (in person) Pin required" at bounding box center [345, 384] width 16 height 16
click at [394, 384] on span "Pay with Debit (in person)" at bounding box center [488, 377] width 193 height 13
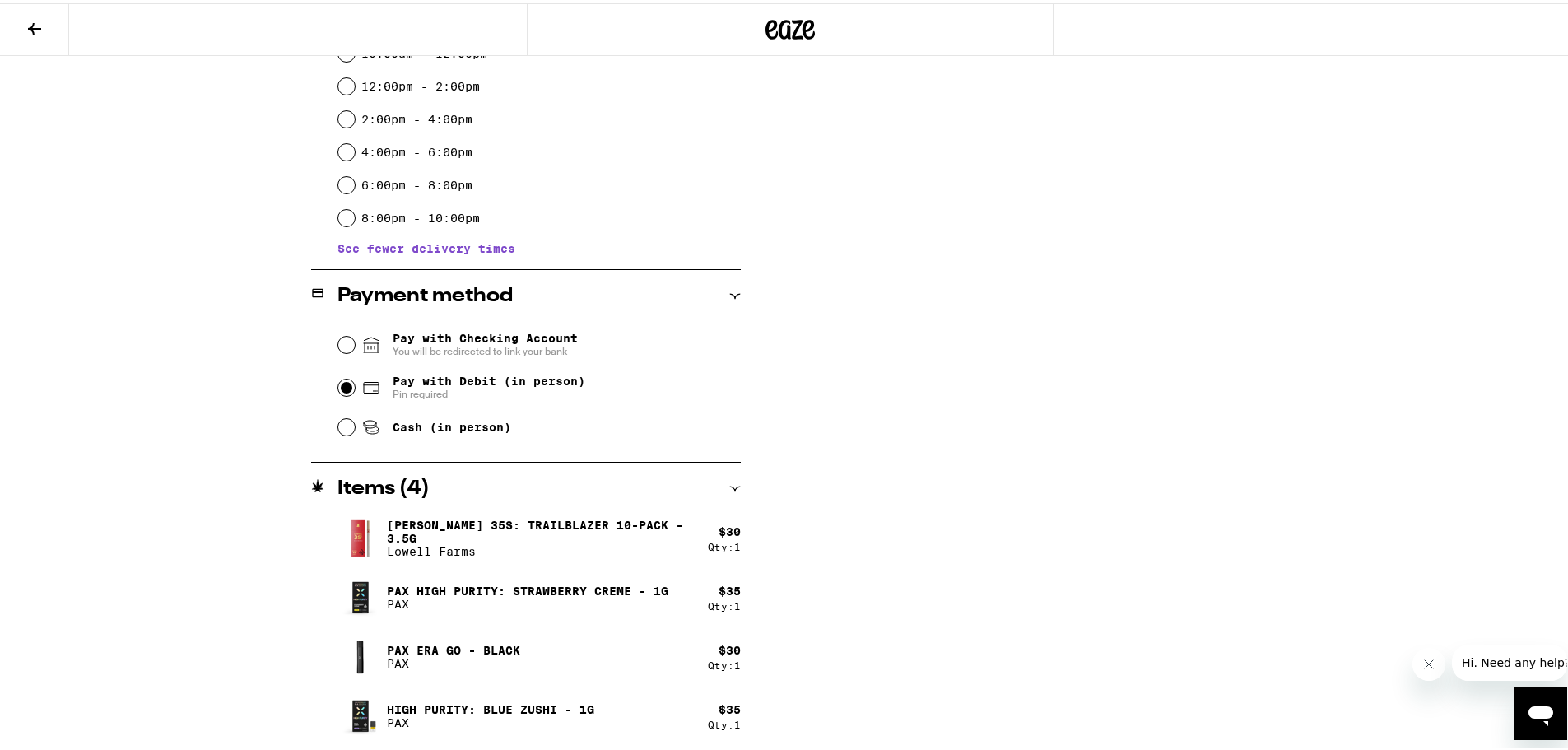
click at [355, 384] on input "Pay with Debit (in person) Pin required" at bounding box center [345, 384] width 16 height 16
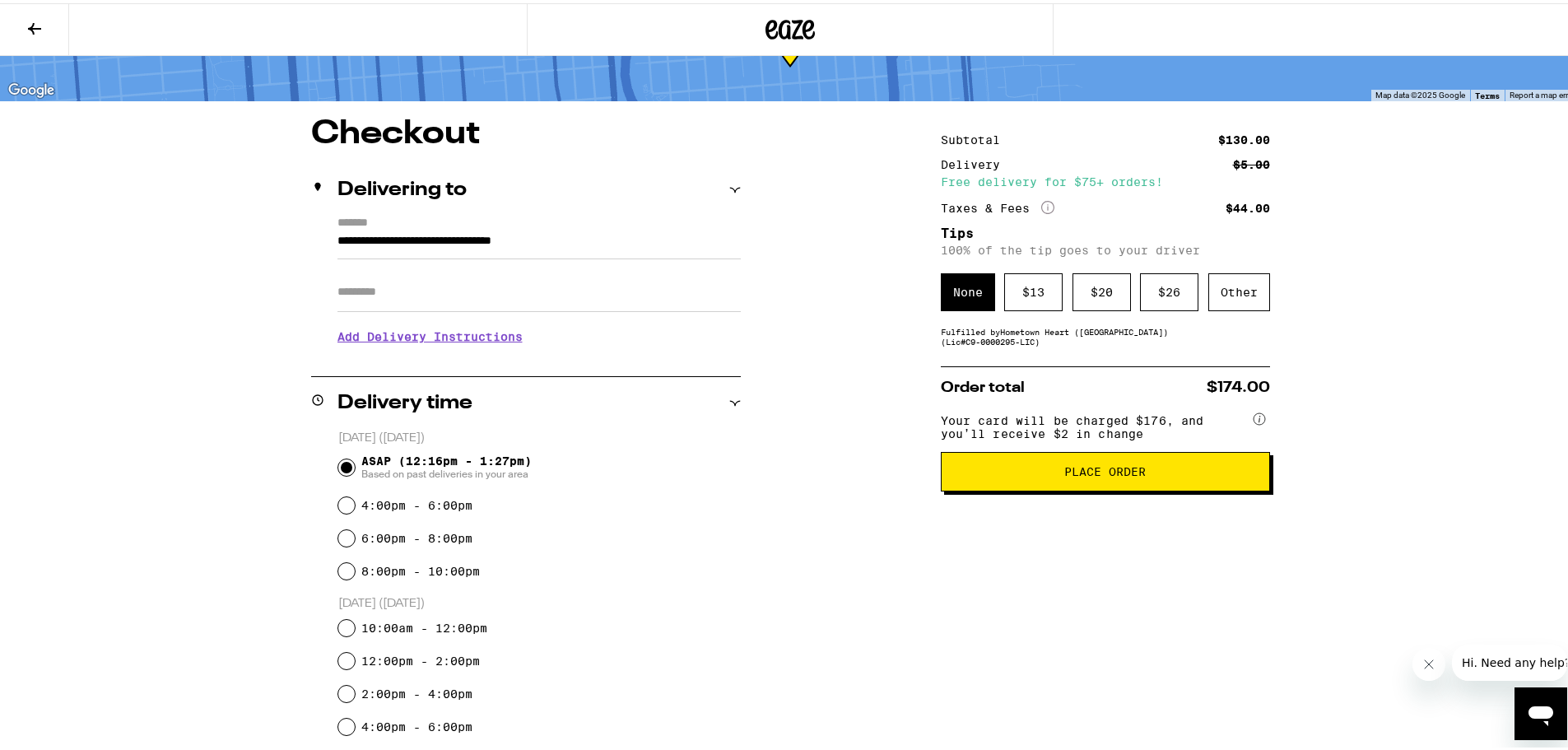
scroll to position [83, 0]
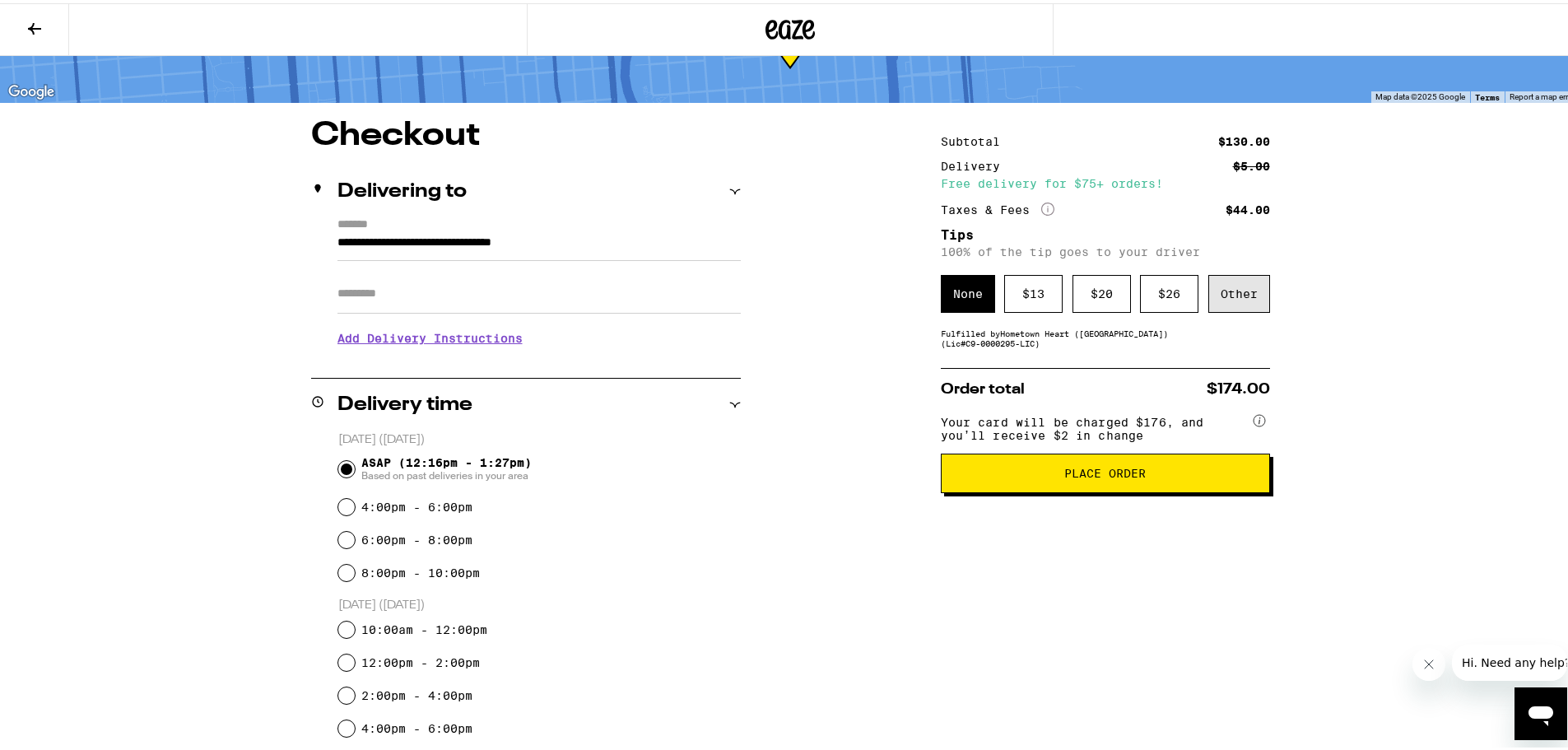
click at [1212, 281] on div "Other" at bounding box center [1240, 291] width 62 height 38
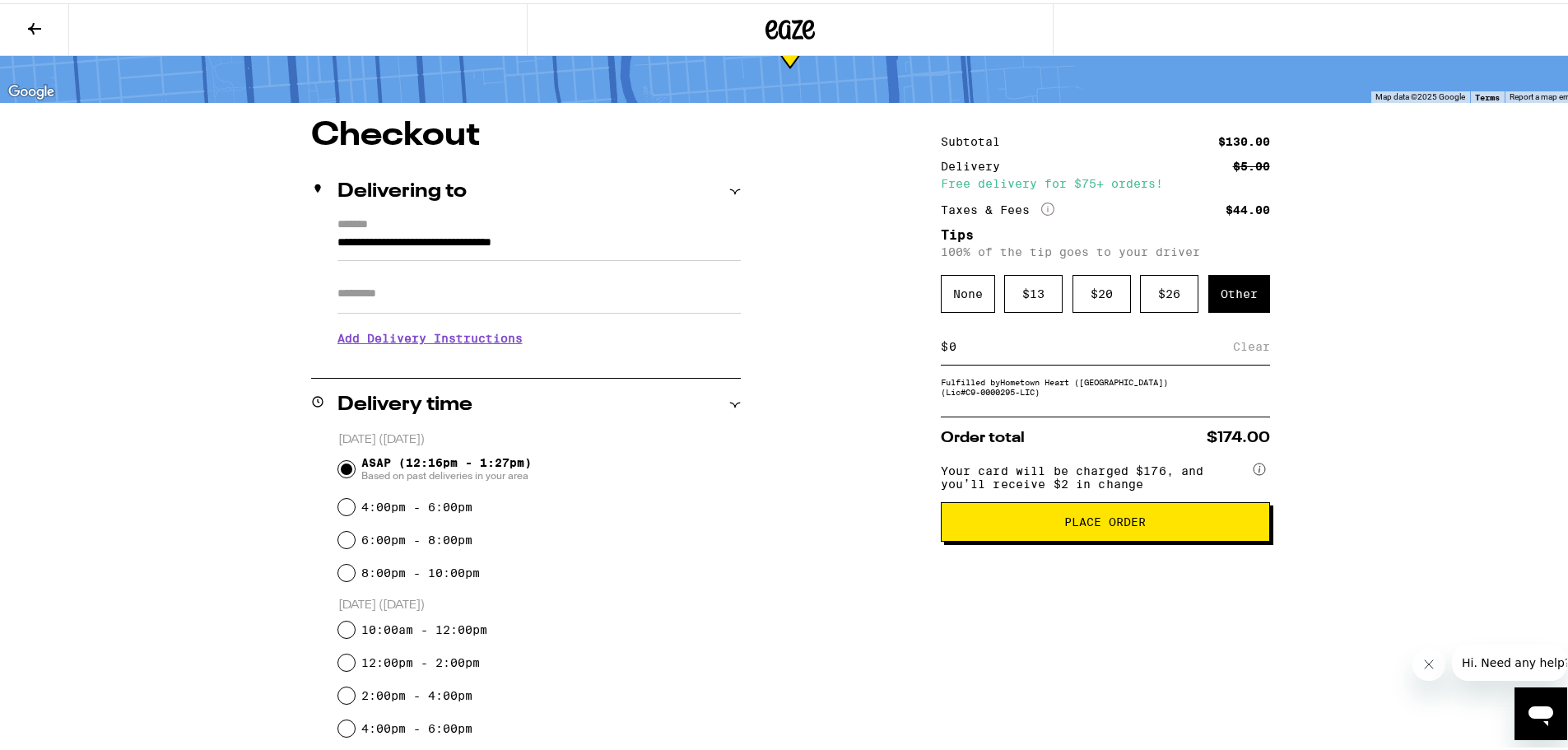
click at [961, 345] on input at bounding box center [1091, 343] width 285 height 15
drag, startPoint x: 961, startPoint y: 345, endPoint x: 919, endPoint y: 350, distance: 42.3
click at [919, 350] on div "**********" at bounding box center [791, 721] width 1186 height 1210
type input "10"
click at [1244, 351] on div "Save" at bounding box center [1255, 343] width 29 height 36
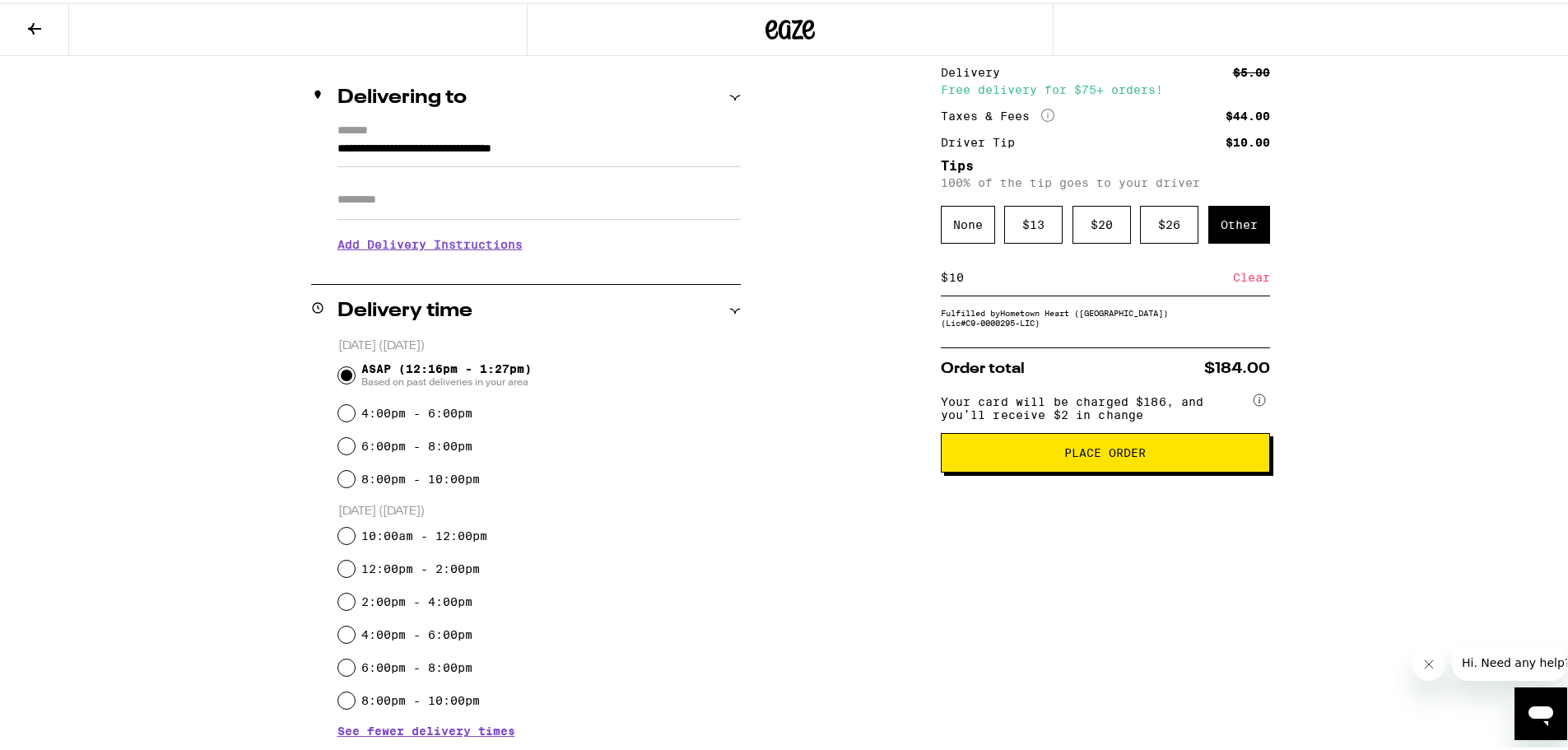
scroll to position [247, 0]
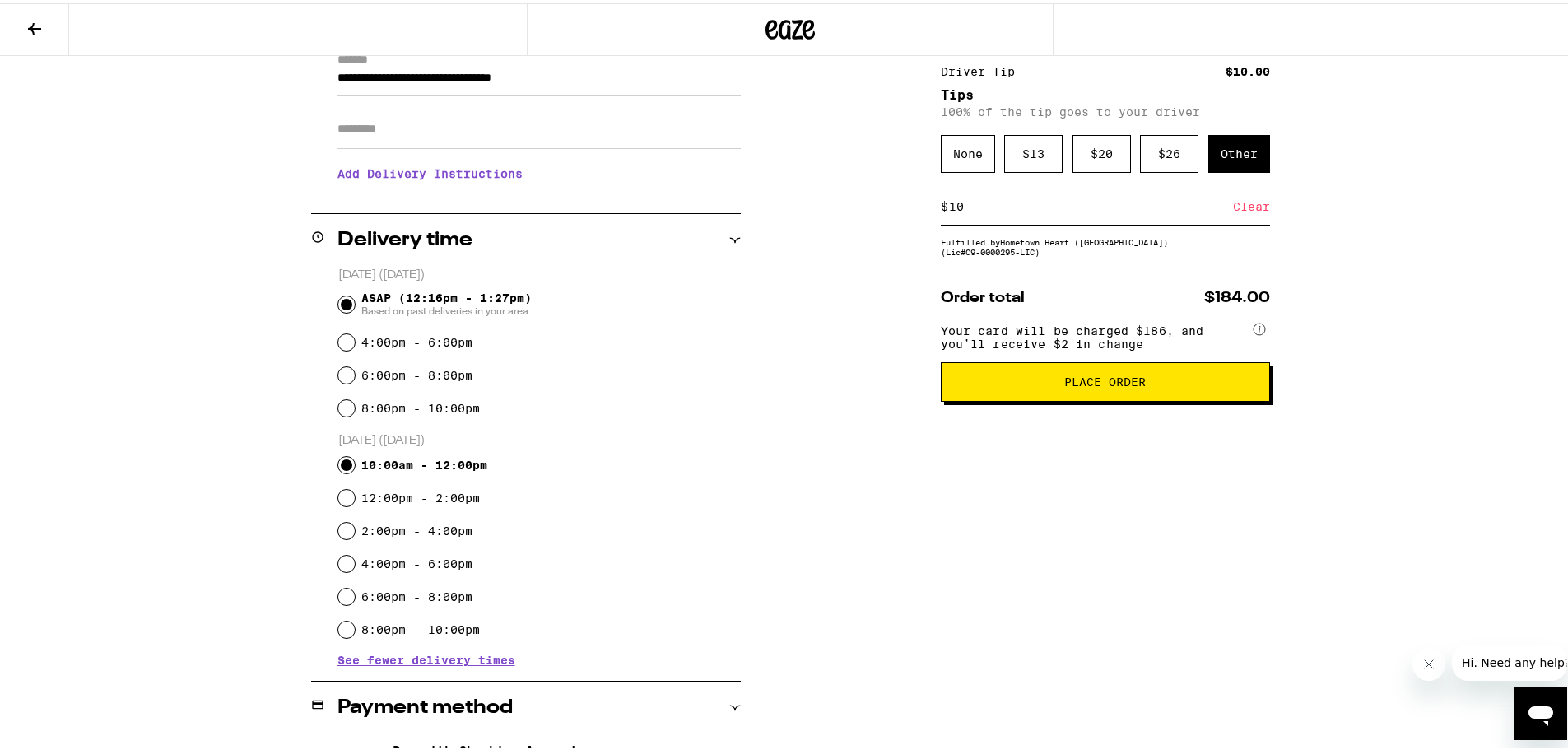
click at [339, 460] on input "10:00am - 12:00pm" at bounding box center [345, 461] width 16 height 16
radio input "true"
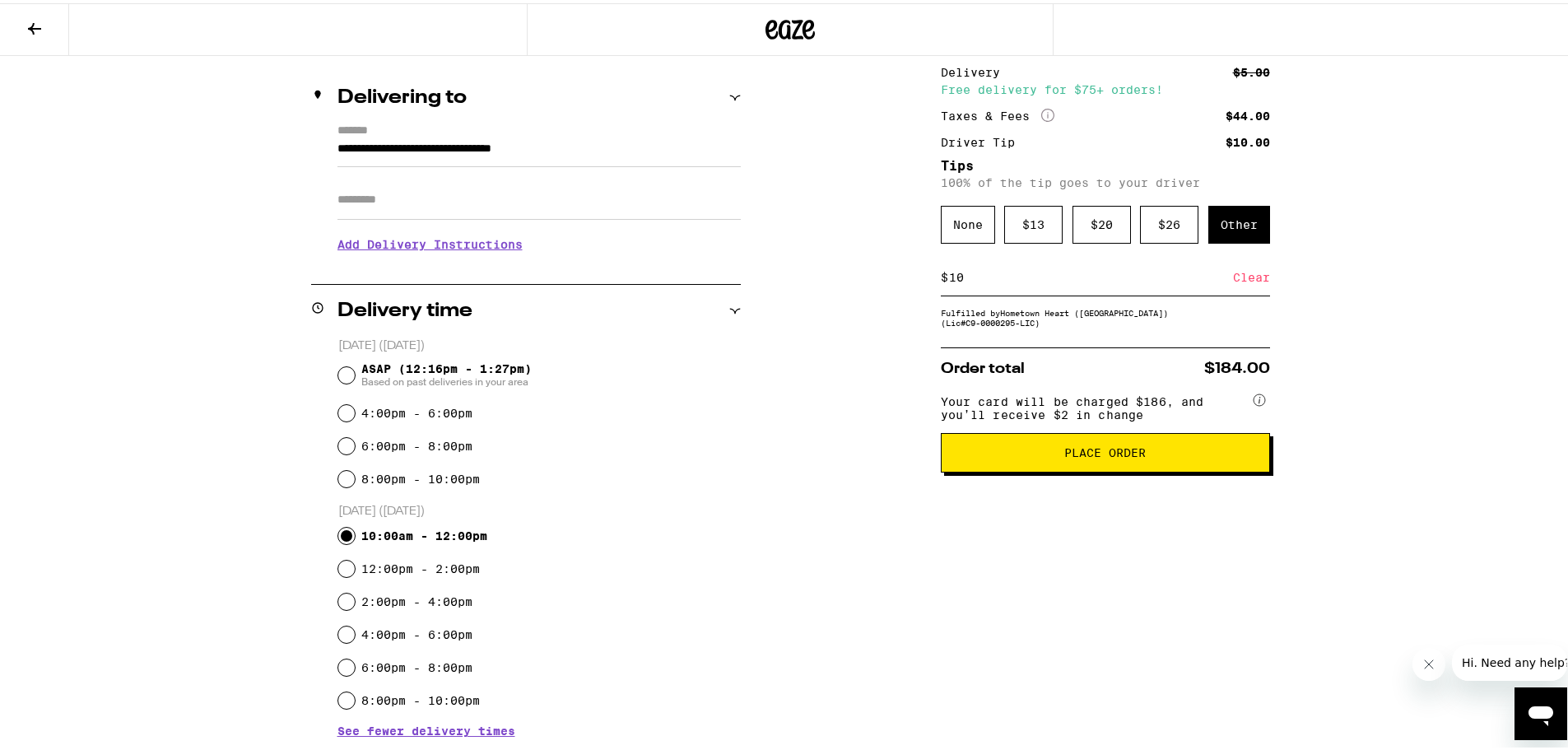
scroll to position [166, 0]
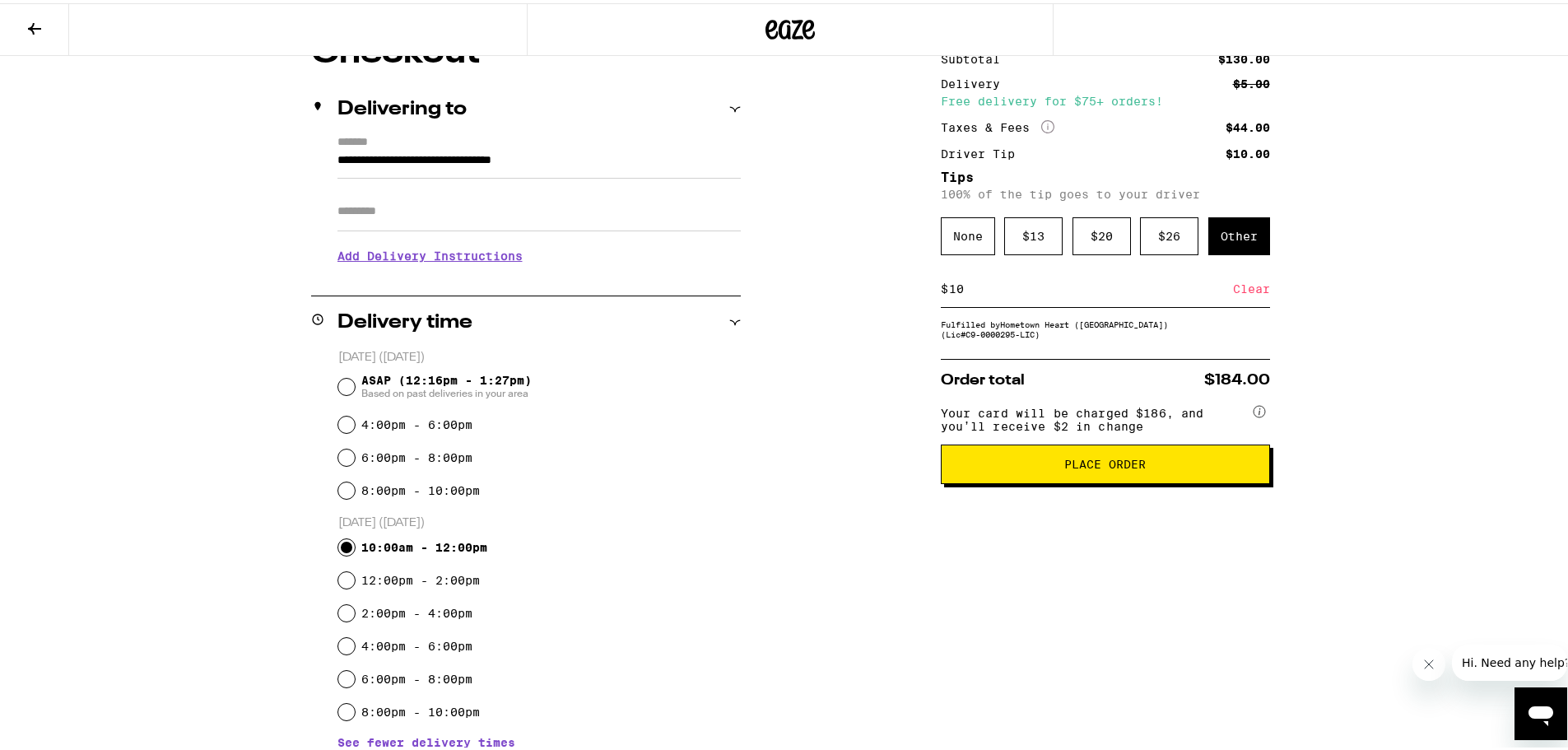
click at [408, 255] on h3 "Add Delivery Instructions" at bounding box center [539, 252] width 404 height 38
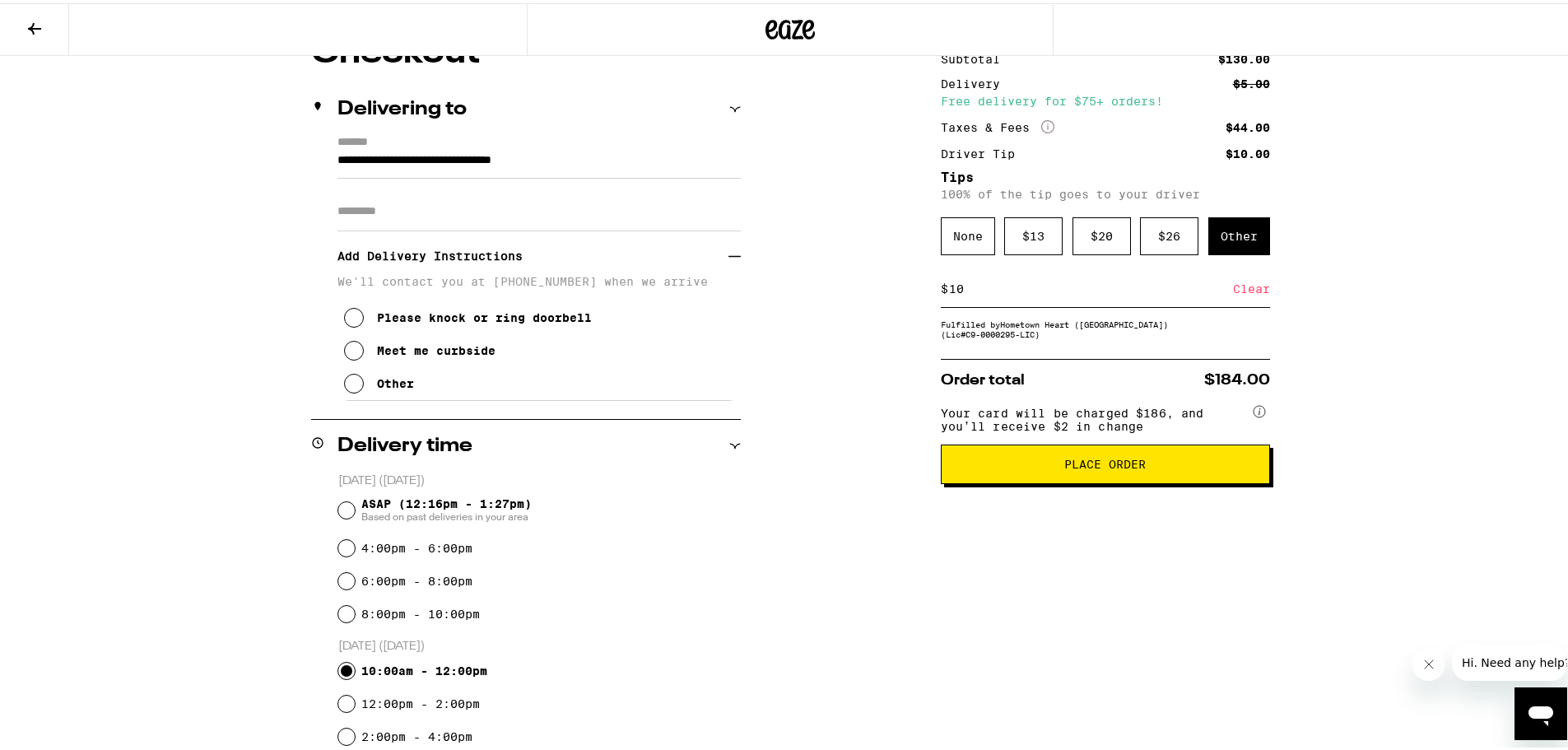
click at [347, 317] on icon at bounding box center [354, 314] width 20 height 20
click at [380, 213] on input "Apt/Suite" at bounding box center [539, 208] width 404 height 40
click at [344, 386] on icon at bounding box center [354, 380] width 20 height 20
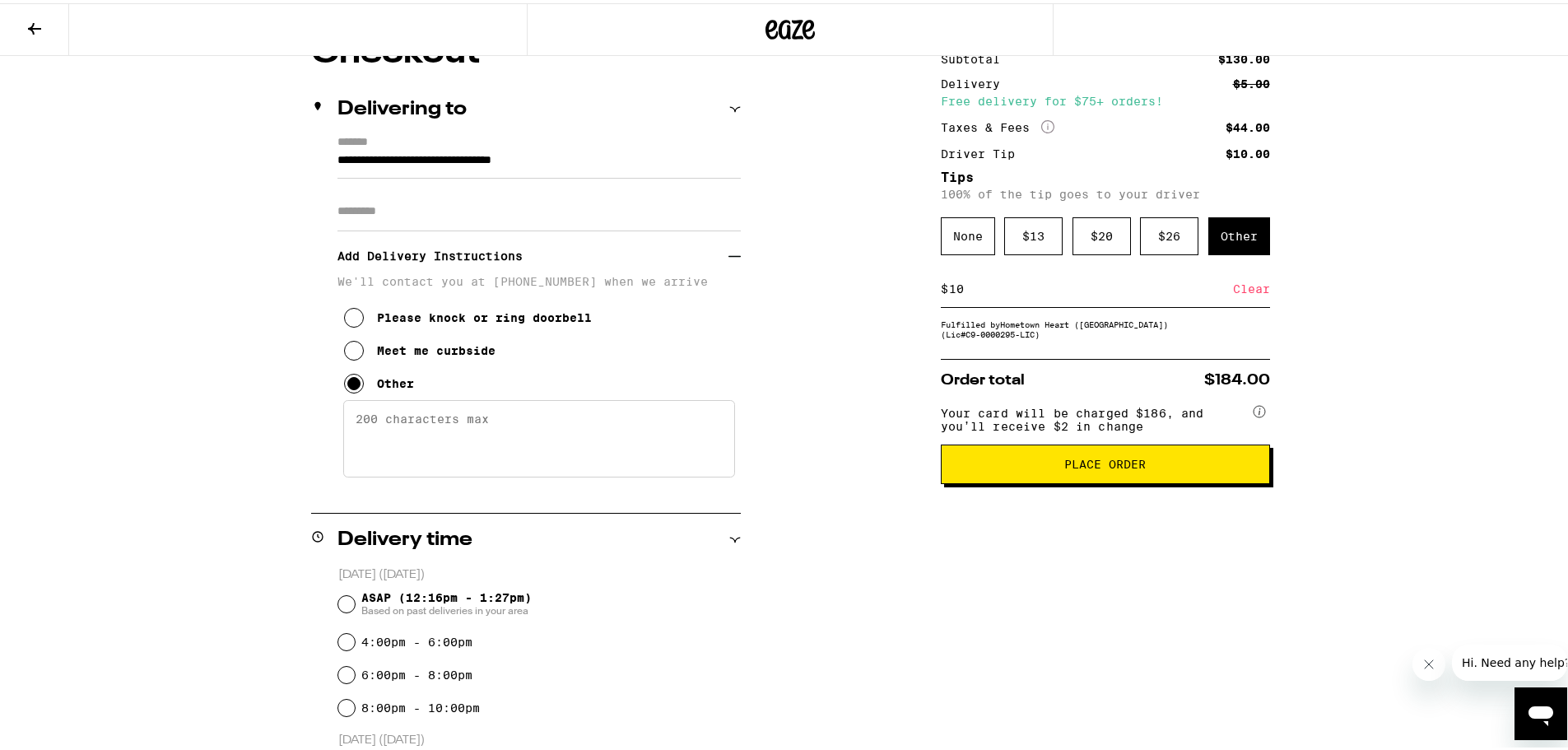
click at [391, 439] on textarea "Enter any other delivery instructions you want driver to know" at bounding box center [539, 436] width 392 height 77
type textarea "o"
type textarea "P"
type textarea "o"
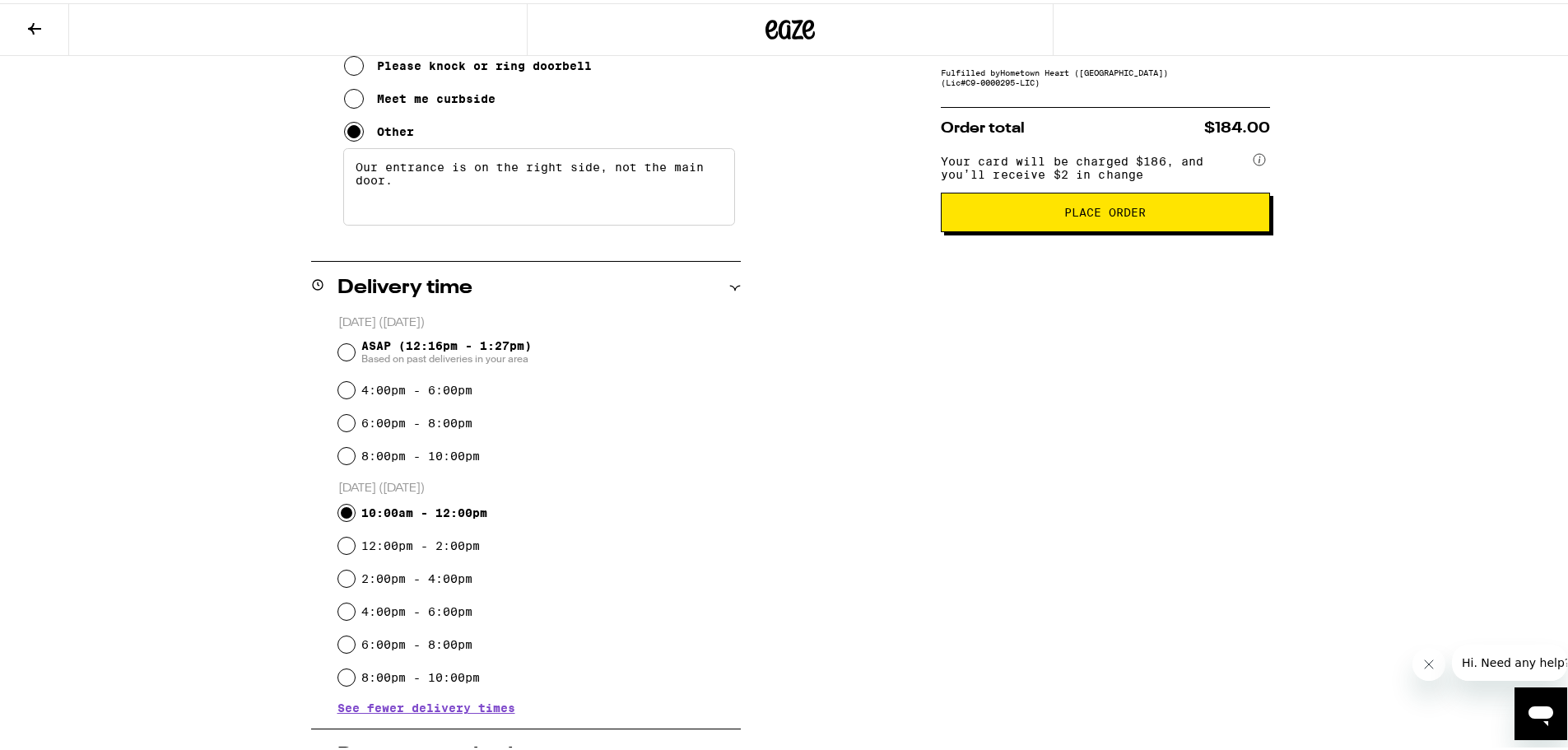
scroll to position [300, 0]
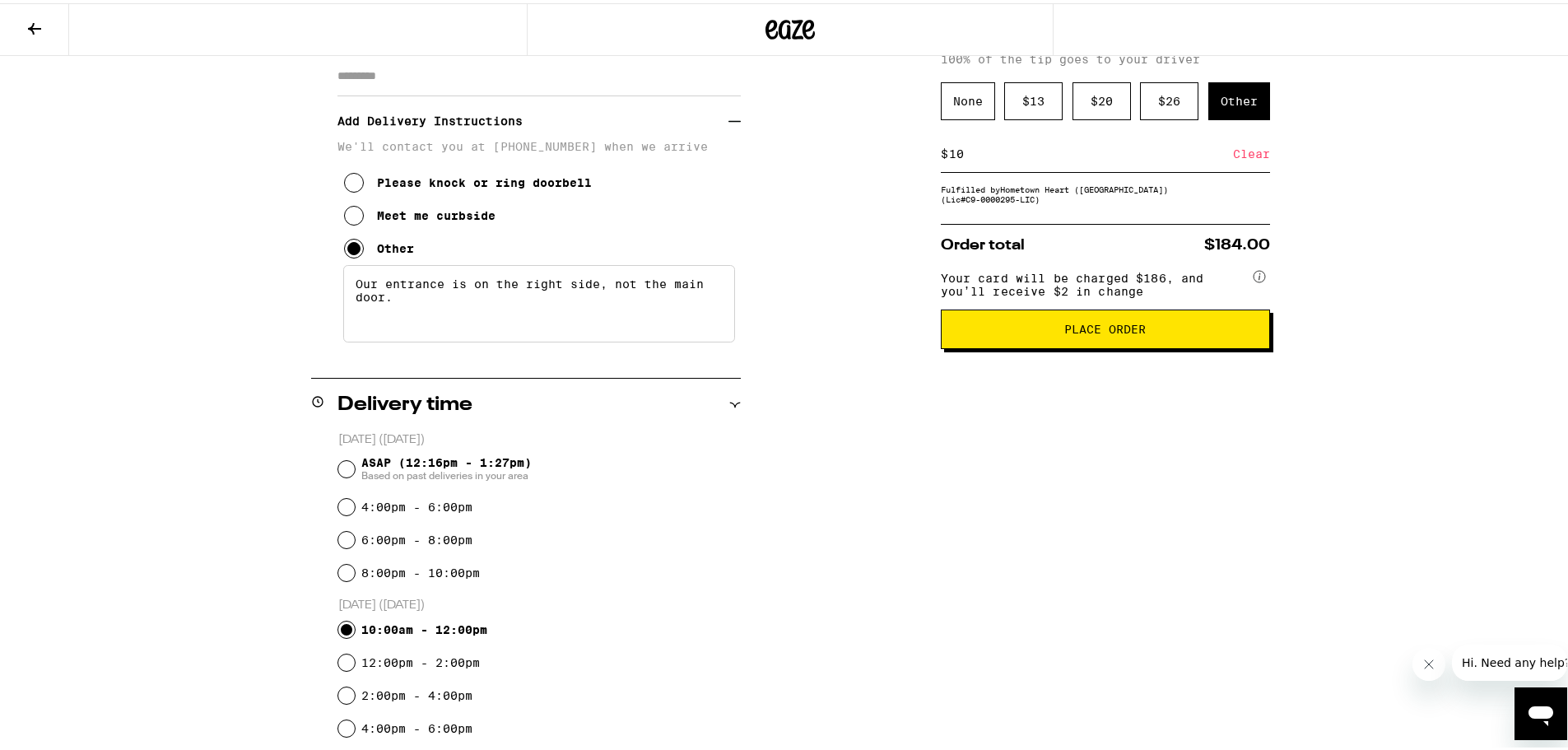
type textarea "Our entrance is on the right side, not the main door."
click at [1075, 327] on button "Place Order" at bounding box center [1106, 326] width 329 height 40
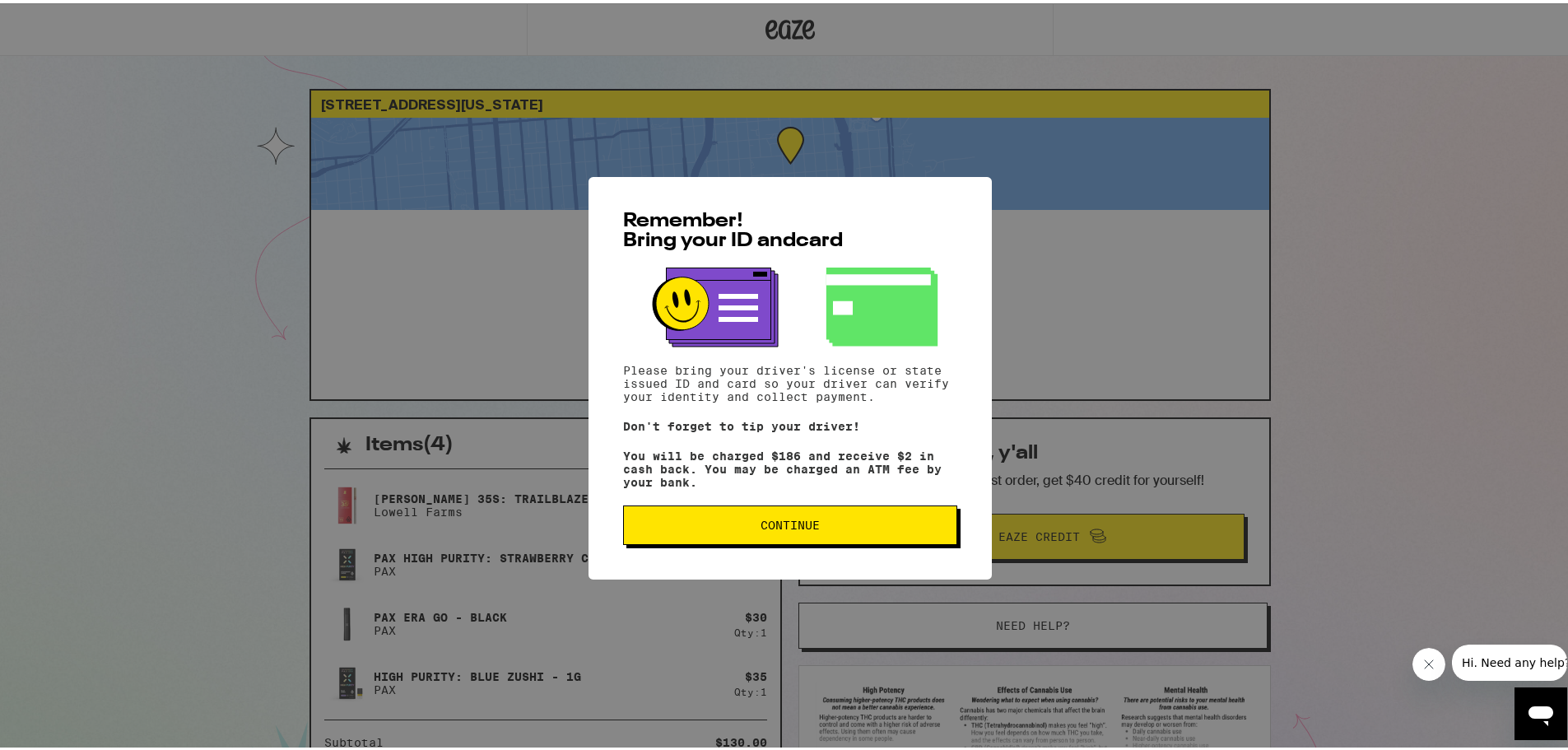
click at [793, 527] on span "Continue" at bounding box center [790, 521] width 59 height 11
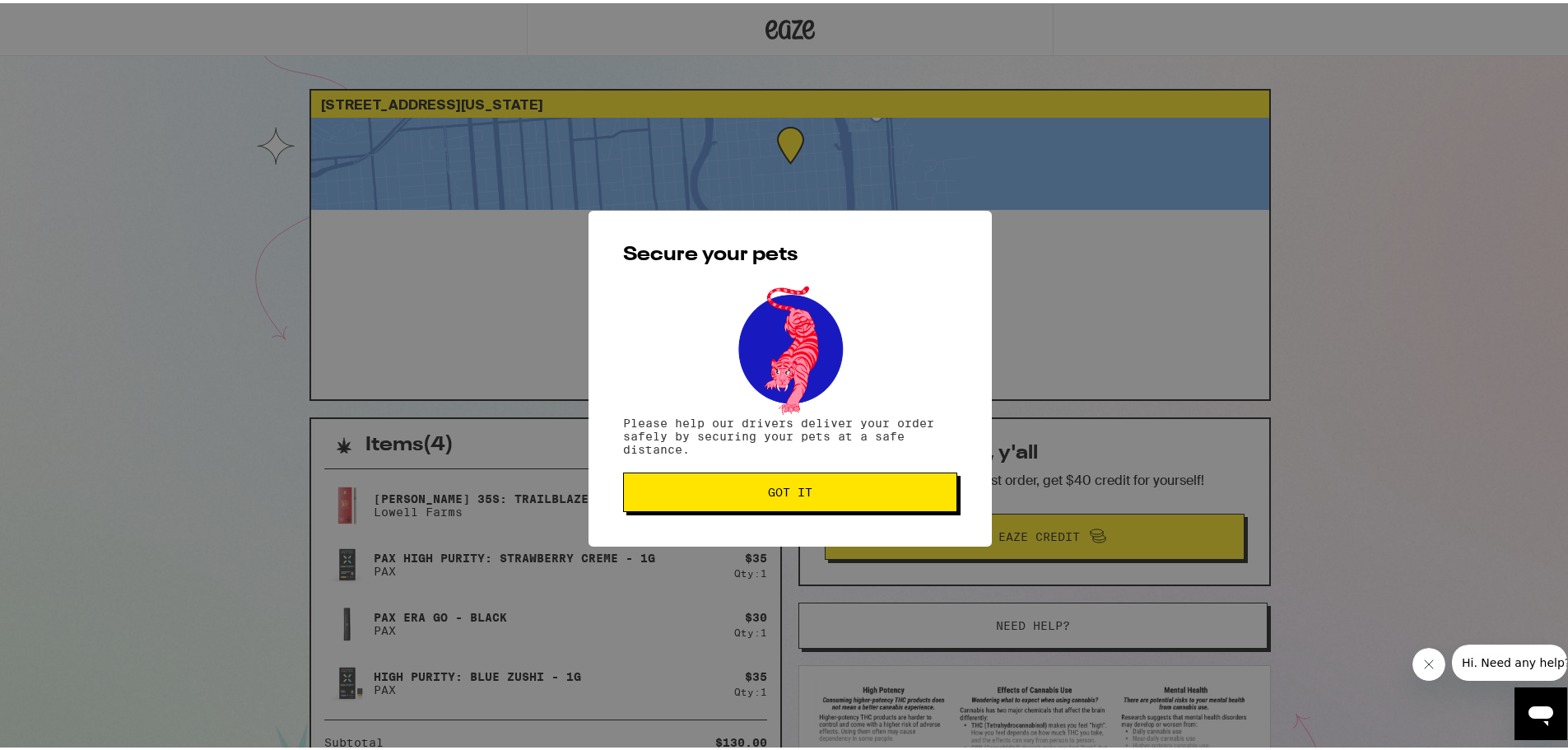
click at [796, 488] on span "Got it" at bounding box center [790, 488] width 44 height 11
